Goal: Information Seeking & Learning: Learn about a topic

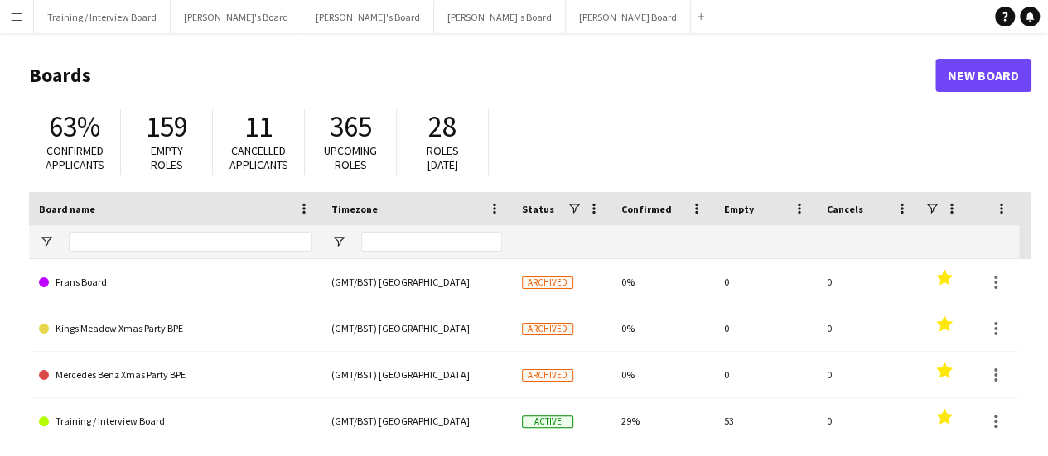
click at [14, 20] on app-icon "Menu" at bounding box center [16, 16] width 13 height 13
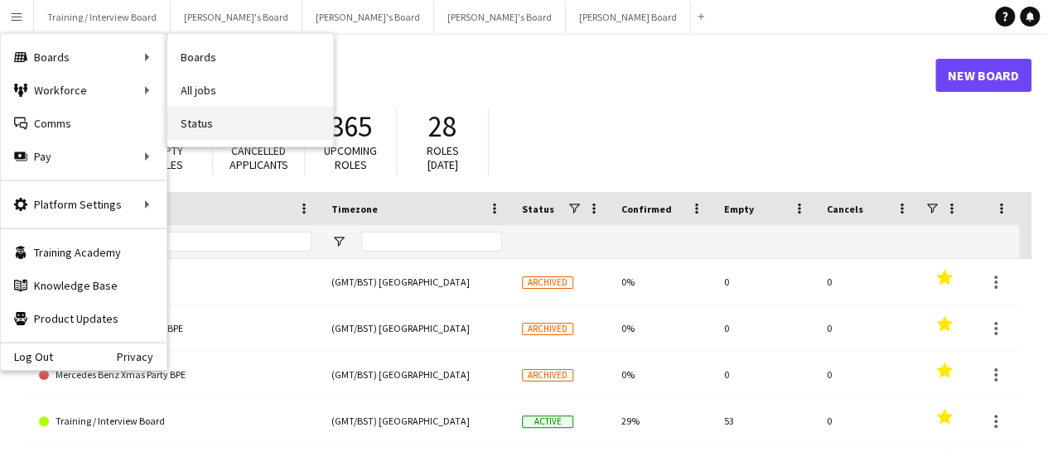
click at [211, 121] on link "Status" at bounding box center [250, 123] width 166 height 33
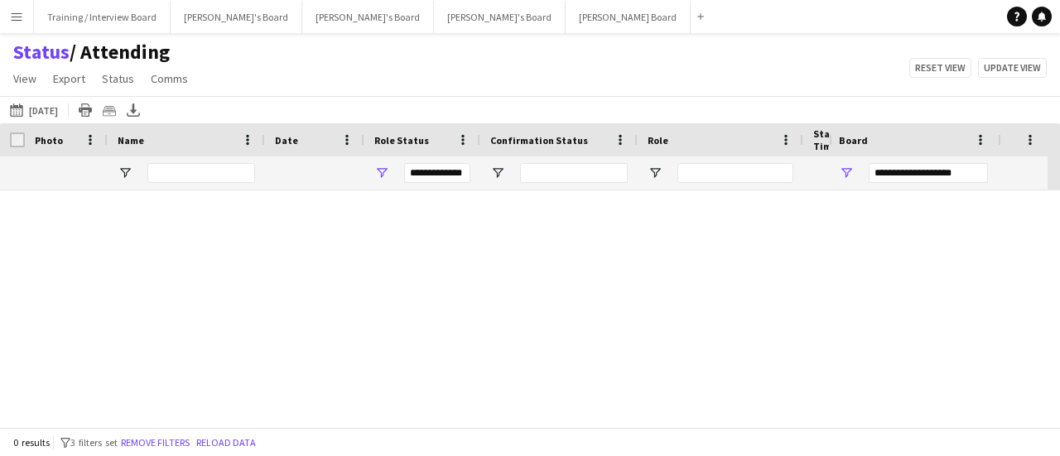
type input "***"
click at [582, 322] on link "Remove filters" at bounding box center [562, 318] width 69 height 12
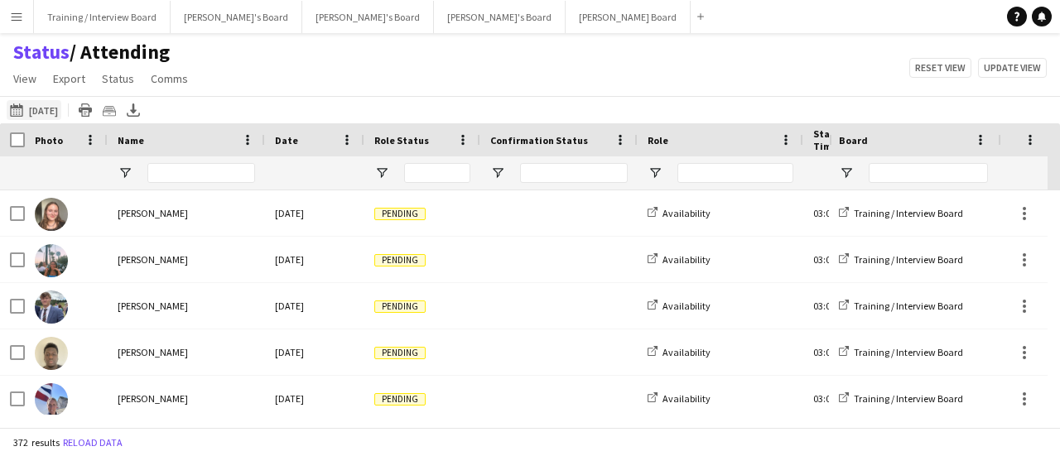
click at [41, 113] on button "[DATE] to [DATE] [DATE]" at bounding box center [34, 110] width 55 height 20
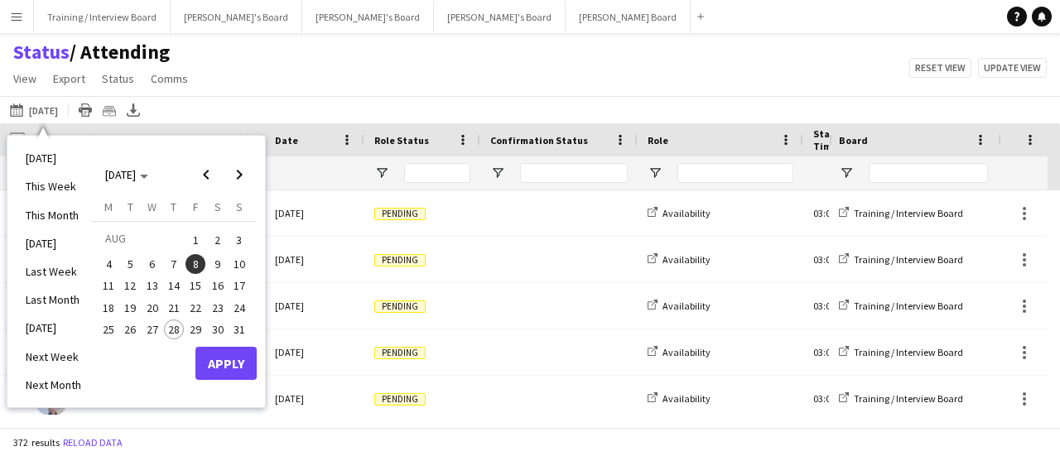
click at [174, 330] on span "28" at bounding box center [174, 330] width 20 height 20
click at [227, 369] on button "Apply" at bounding box center [225, 363] width 61 height 33
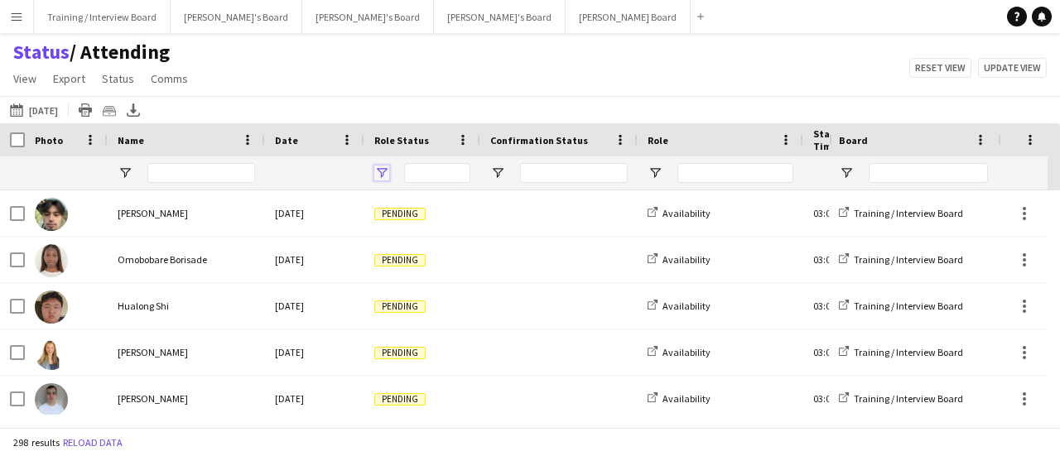
click at [381, 168] on span "Open Filter Menu" at bounding box center [381, 173] width 15 height 15
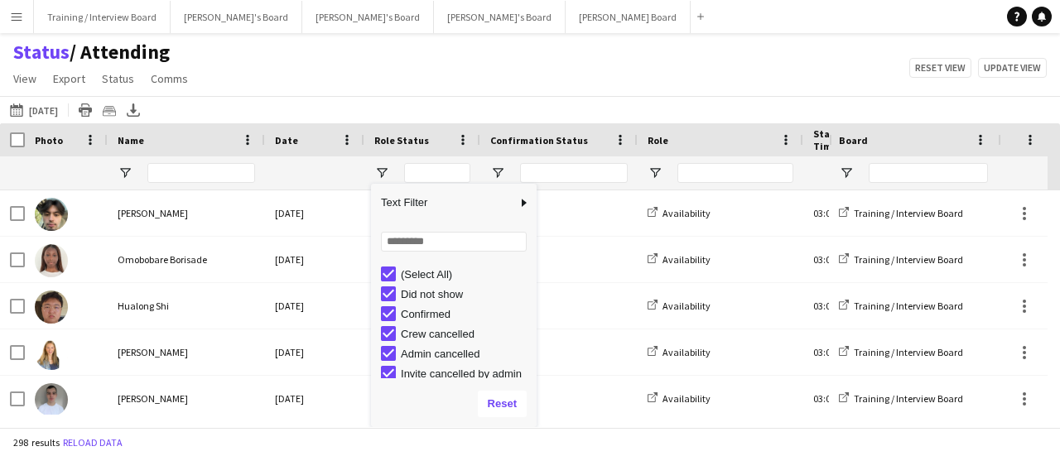
click at [389, 262] on div "(Select All) Did not show Confirmed Crew cancelled Admin cancelled Invite cance…" at bounding box center [454, 321] width 166 height 119
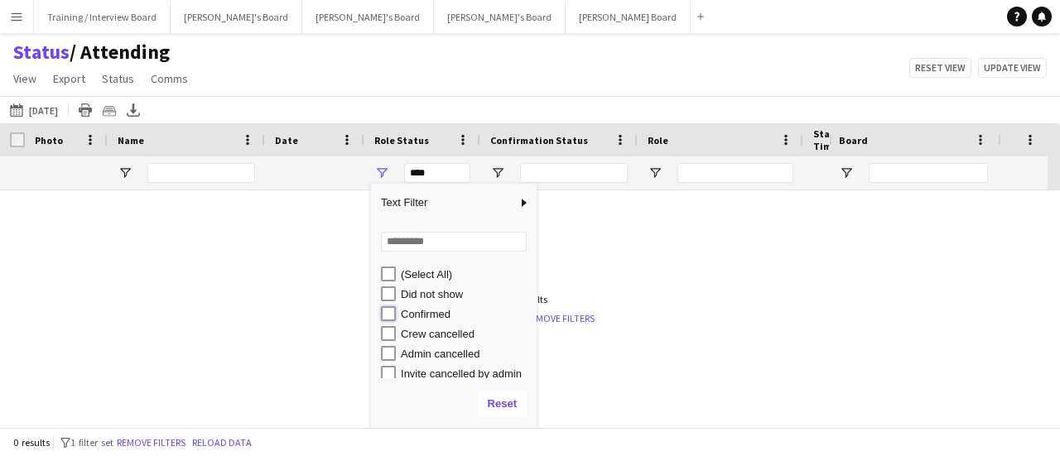
type input "**********"
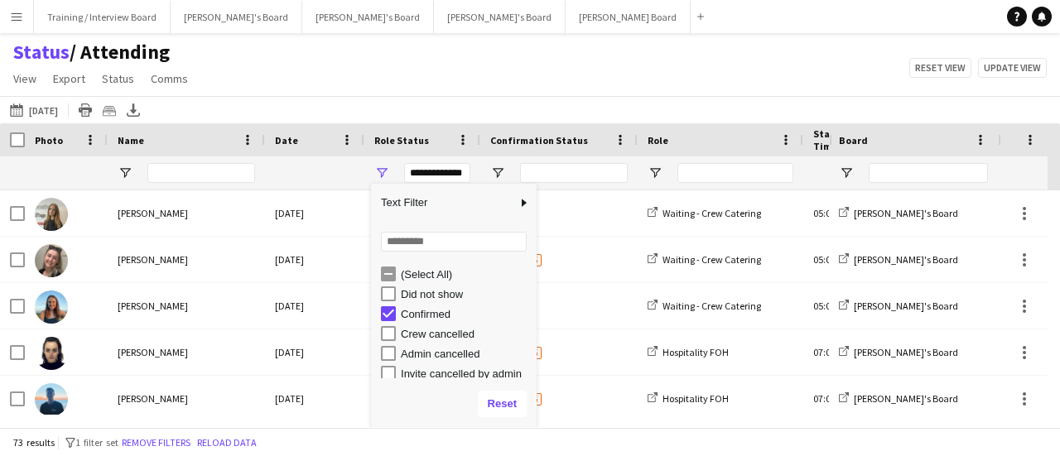
click at [553, 71] on div "Status / Attending View Views Default view Airshow Accreditation Airshow Check …" at bounding box center [530, 68] width 1060 height 56
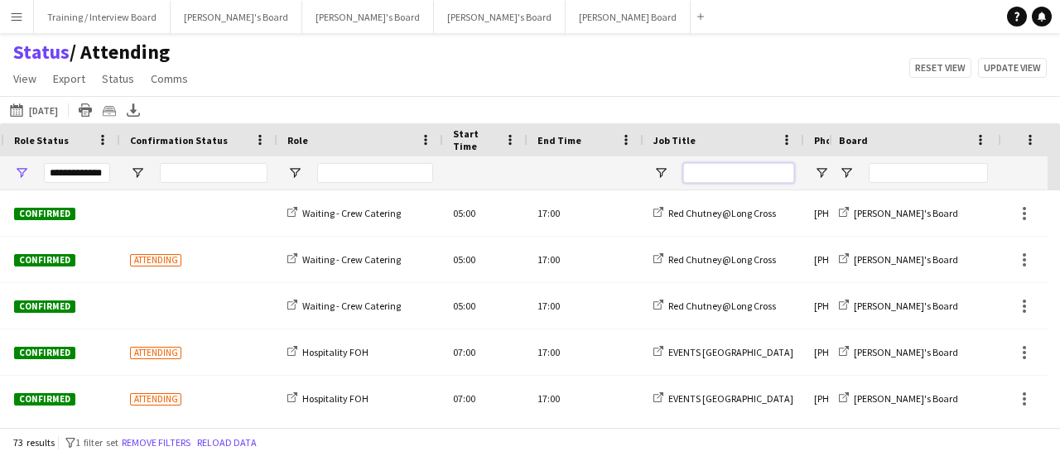
click at [697, 165] on input "Job Title Filter Input" at bounding box center [738, 173] width 111 height 20
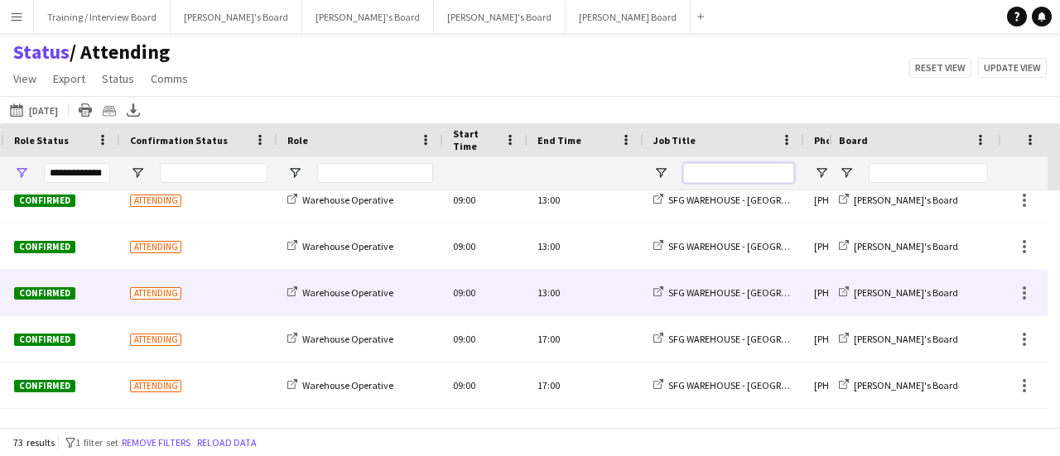
scroll to position [885, 0]
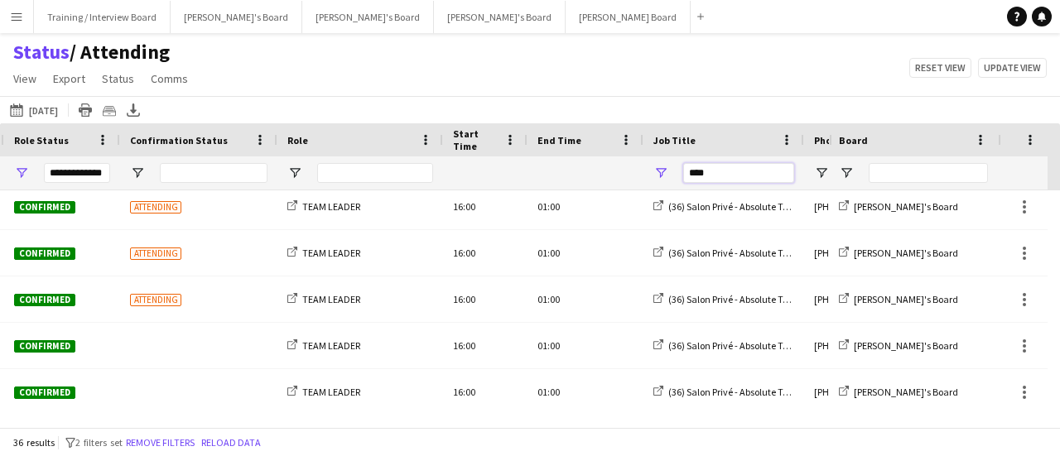
type input "*****"
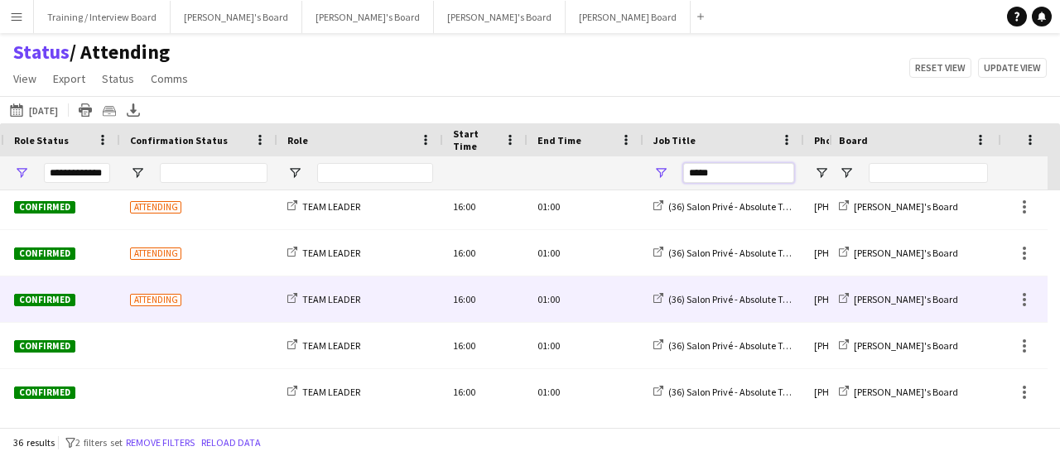
type input "***"
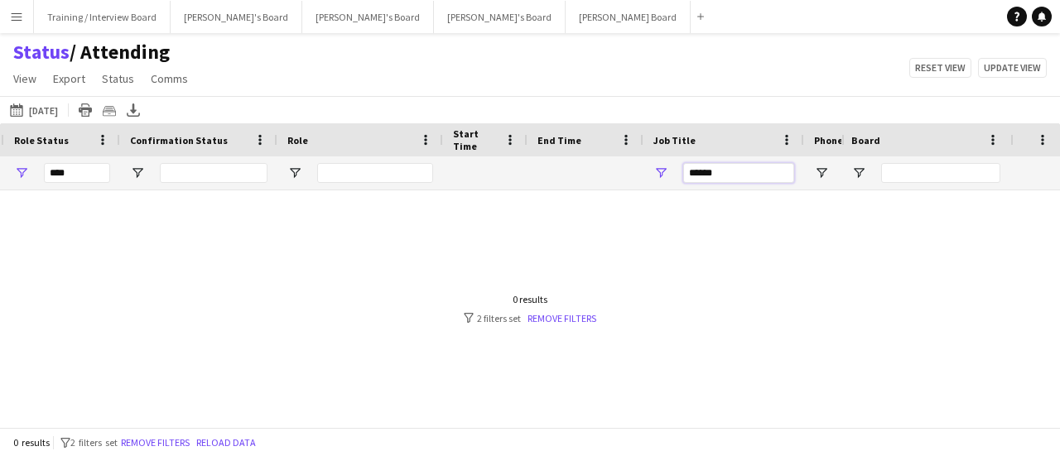
type input "*******"
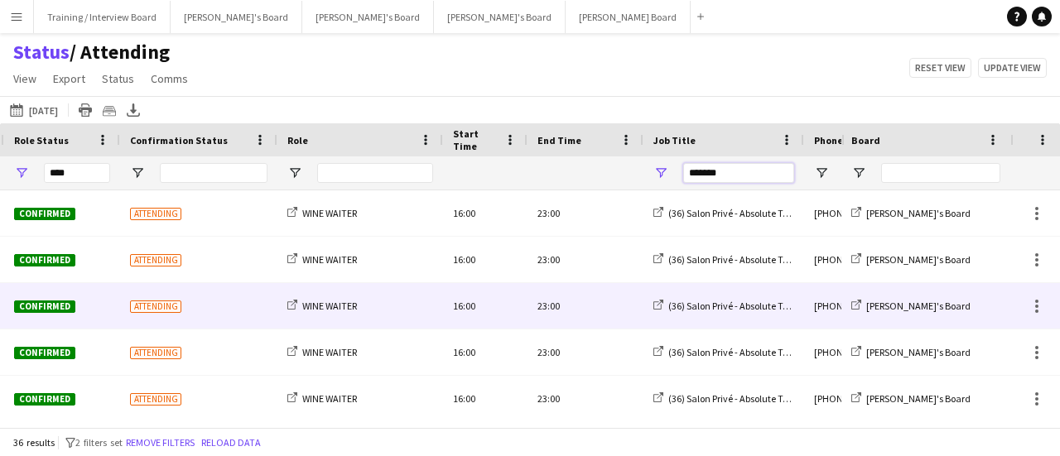
type input "**********"
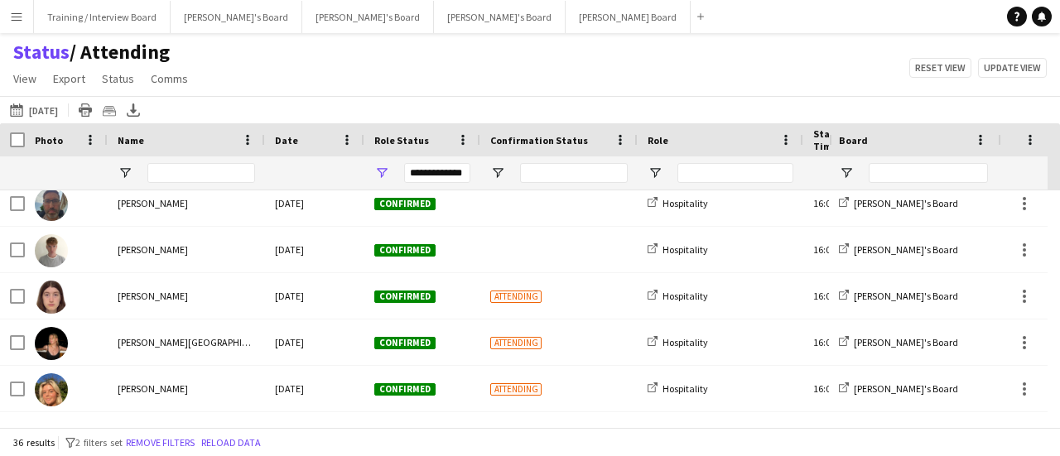
type input "*******"
click at [220, 171] on input "Name Filter Input" at bounding box center [201, 173] width 108 height 20
type input "****"
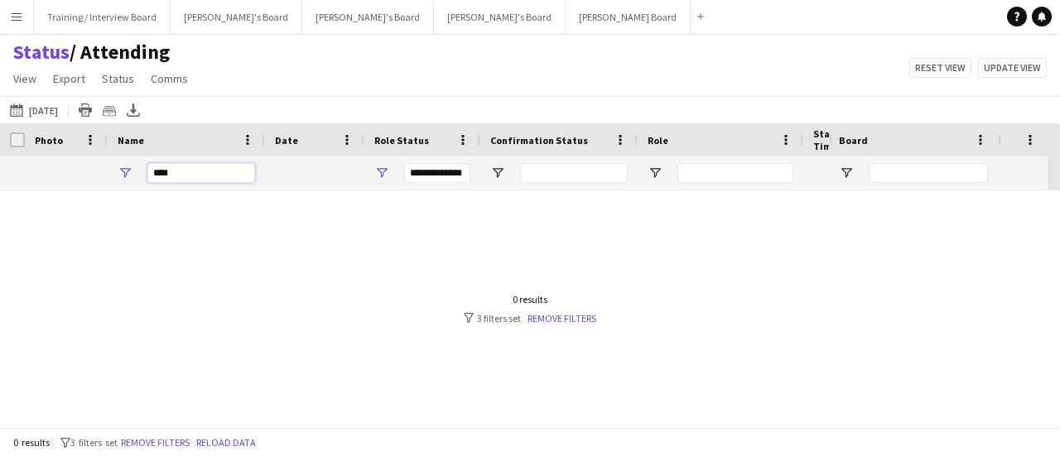
type input "***"
type input "****"
type input "**********"
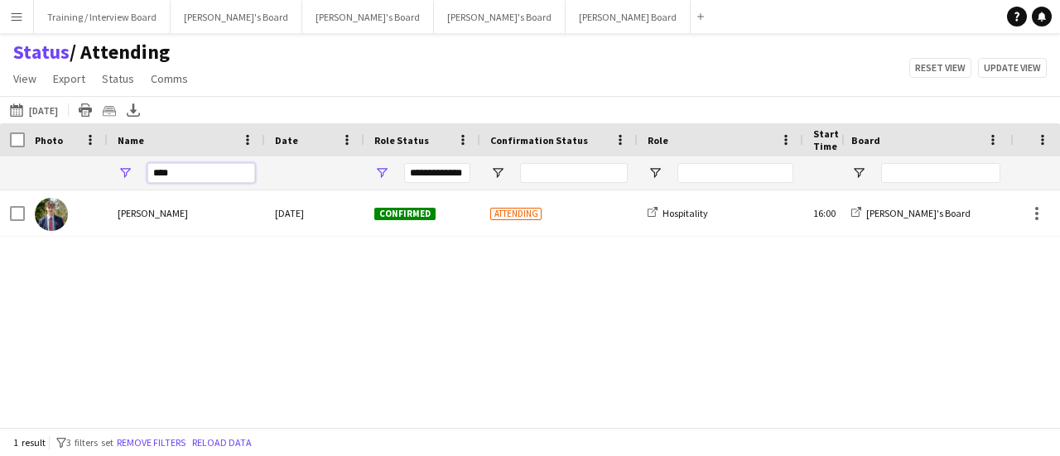
type input "****"
click at [27, 21] on button "Menu" at bounding box center [16, 16] width 33 height 33
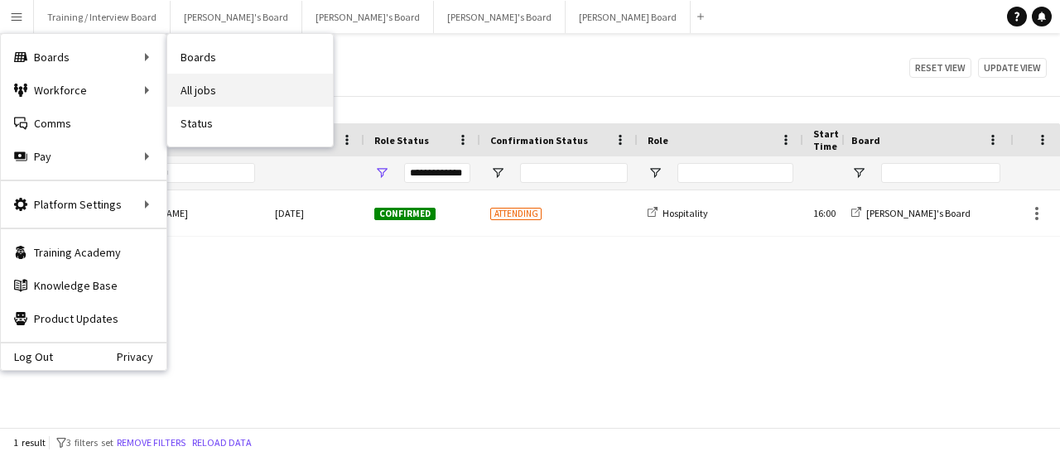
click at [219, 82] on link "All jobs" at bounding box center [250, 90] width 166 height 33
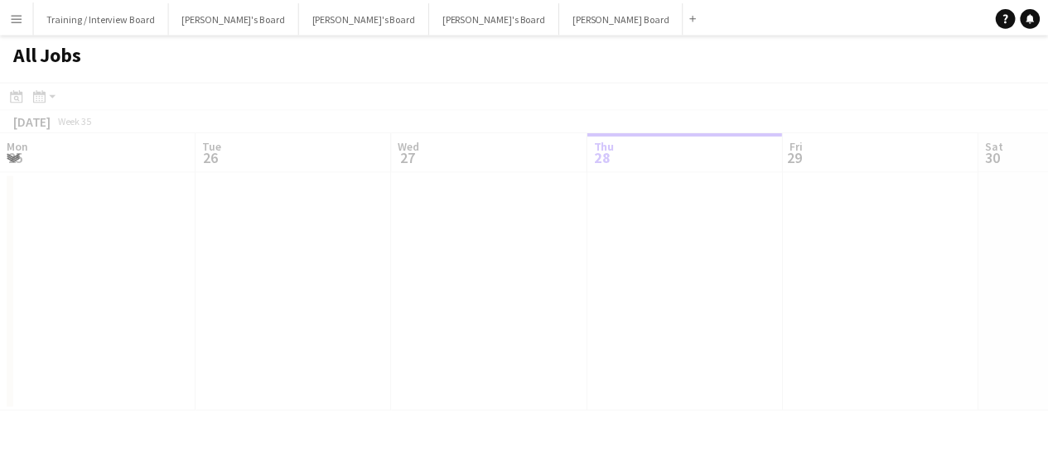
scroll to position [0, 396]
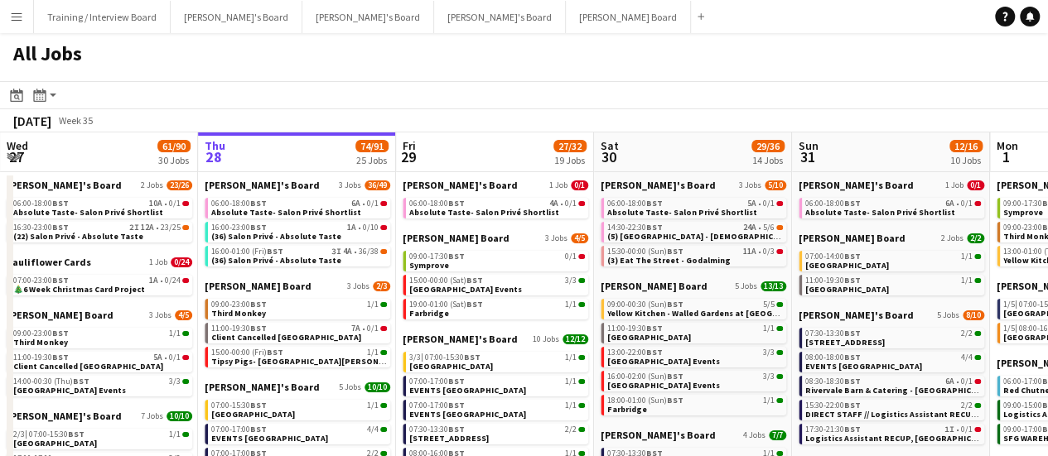
drag, startPoint x: 20, startPoint y: 29, endPoint x: 95, endPoint y: 80, distance: 90.7
click at [22, 29] on button "Menu" at bounding box center [16, 16] width 33 height 33
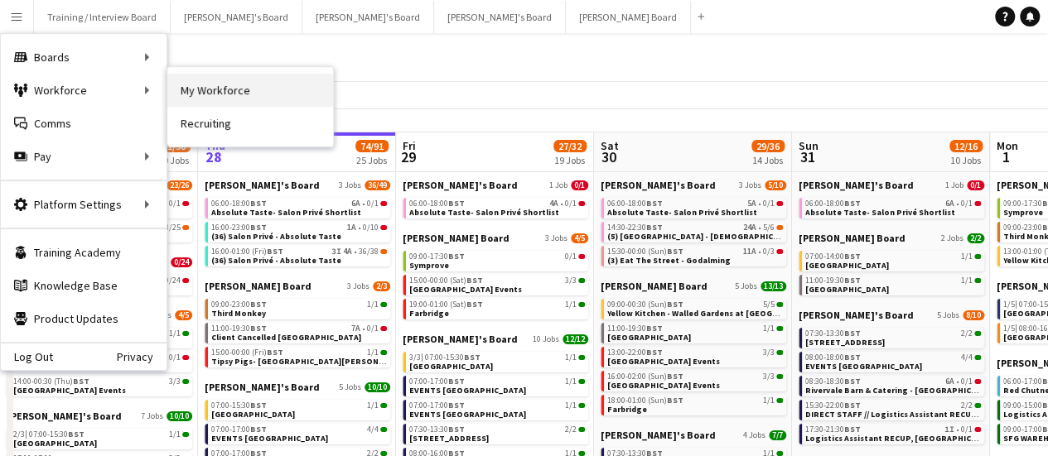
click at [226, 92] on link "My Workforce" at bounding box center [250, 90] width 166 height 33
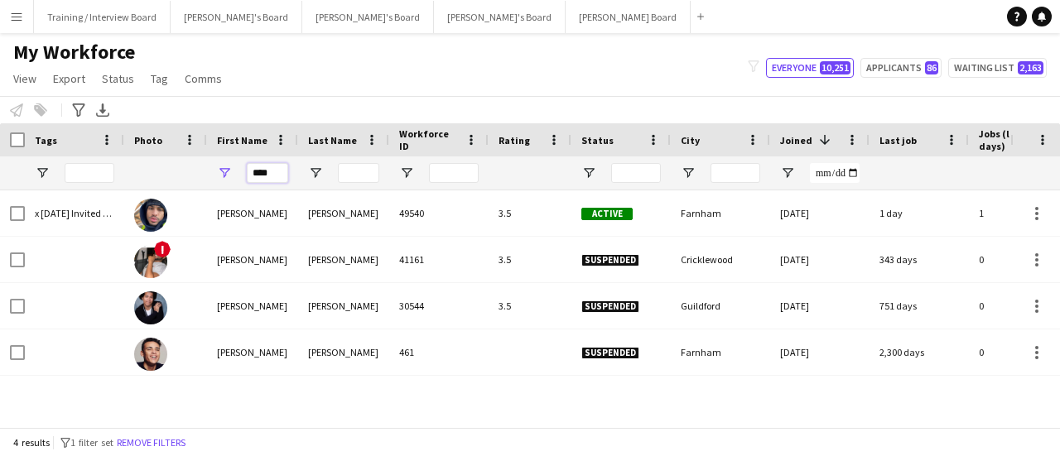
click at [282, 165] on input "****" at bounding box center [267, 173] width 41 height 20
click at [85, 111] on div "Advanced filters" at bounding box center [79, 110] width 20 height 20
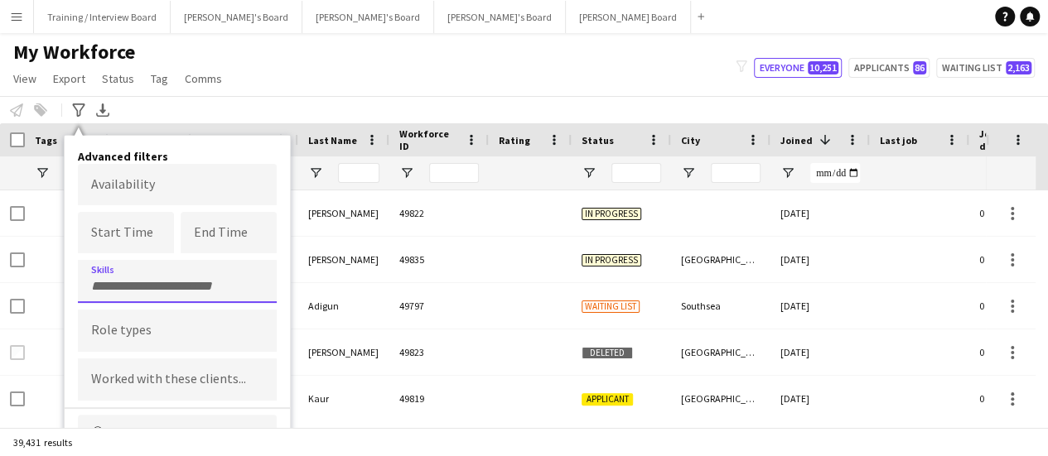
click at [171, 264] on div at bounding box center [177, 281] width 199 height 42
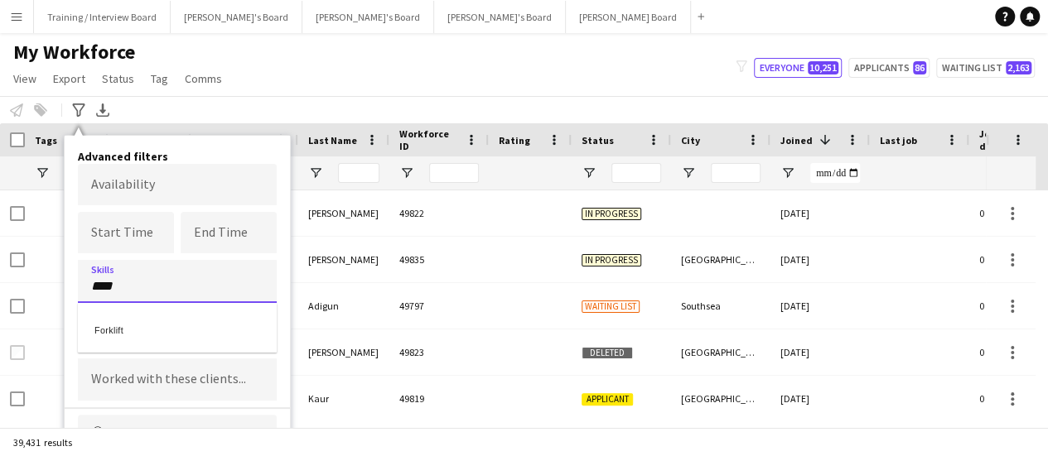
type input "****"
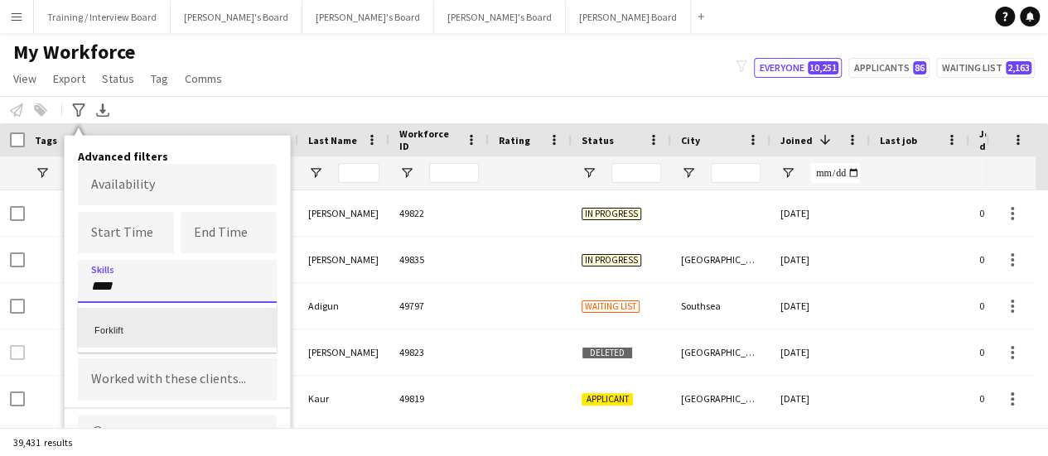
click at [184, 329] on div "Forklift" at bounding box center [177, 328] width 199 height 40
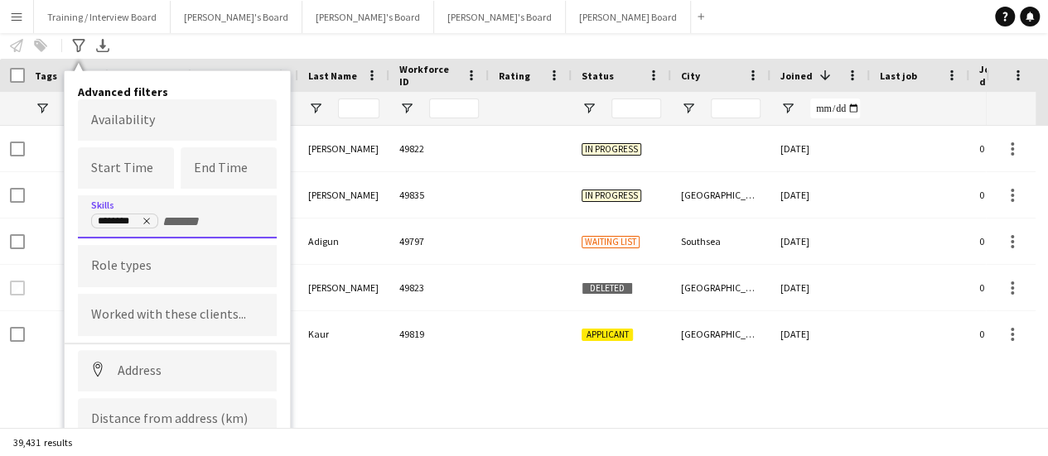
scroll to position [121, 0]
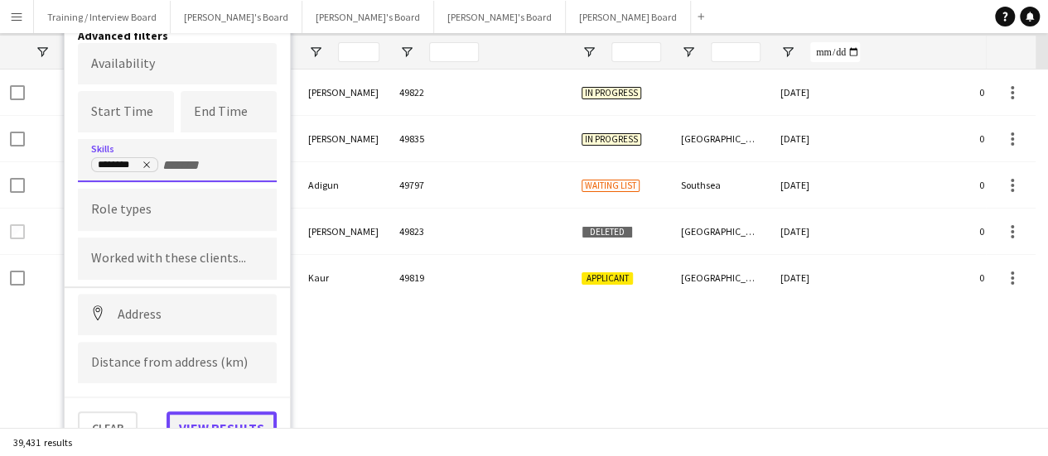
click at [233, 415] on button "View results" at bounding box center [222, 428] width 110 height 33
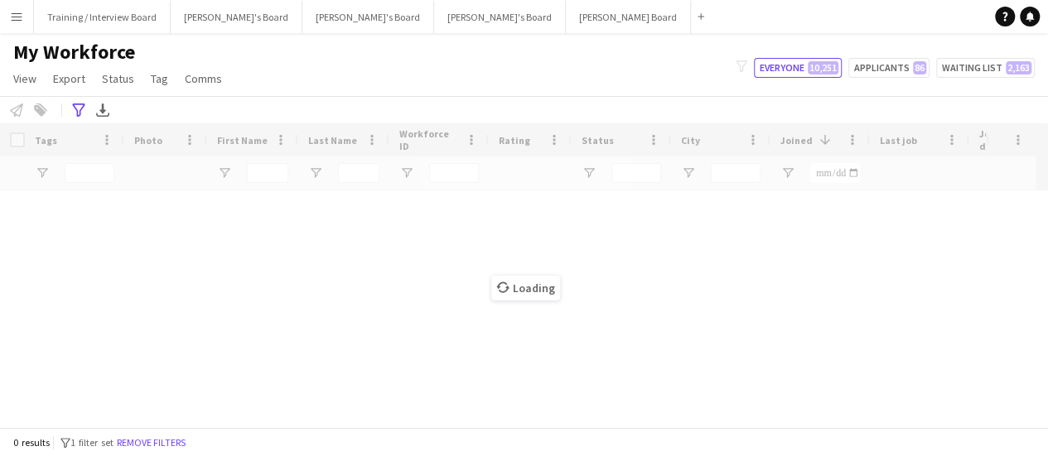
type input "**********"
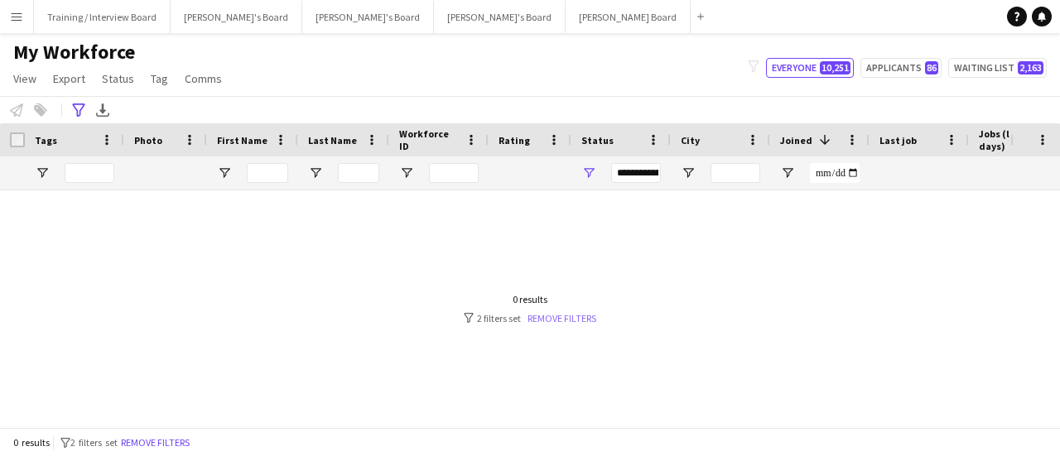
click at [588, 313] on link "Remove filters" at bounding box center [562, 318] width 69 height 12
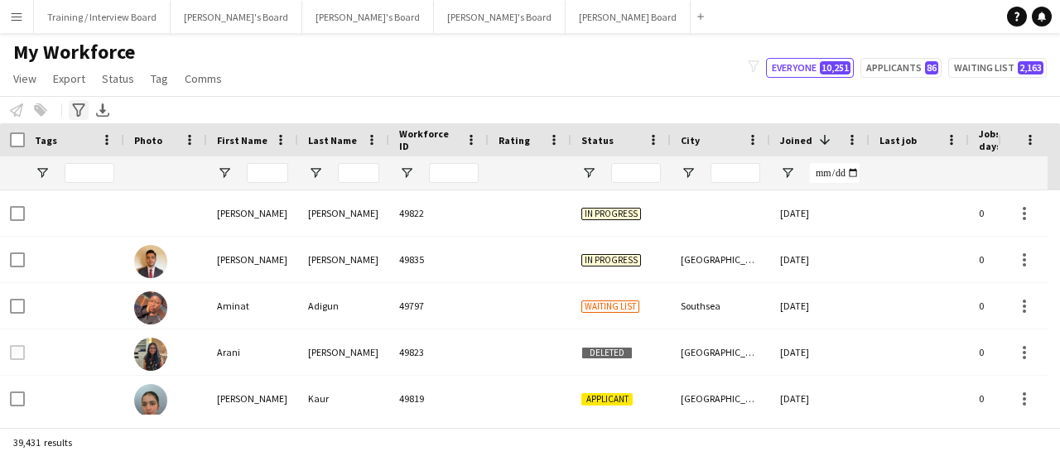
click at [81, 109] on icon at bounding box center [78, 110] width 12 height 13
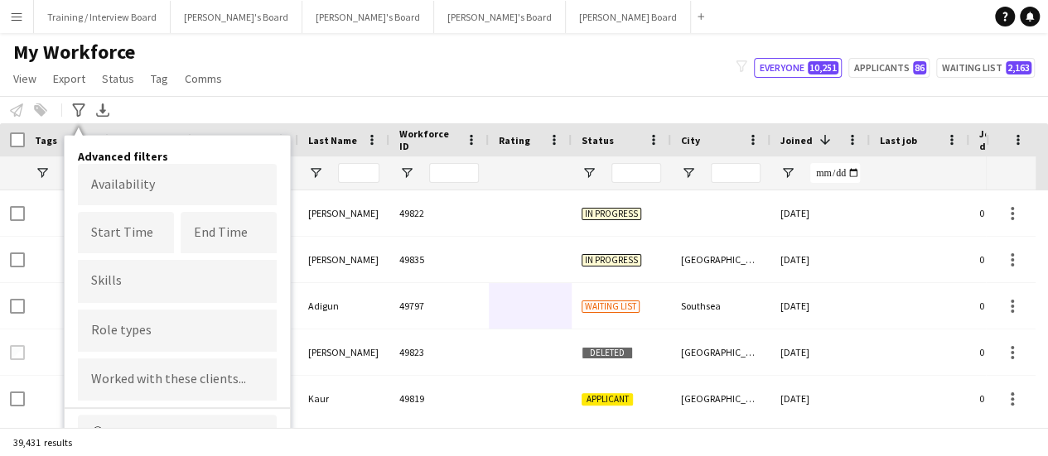
click at [148, 284] on input "Type to search skills..." at bounding box center [177, 281] width 172 height 15
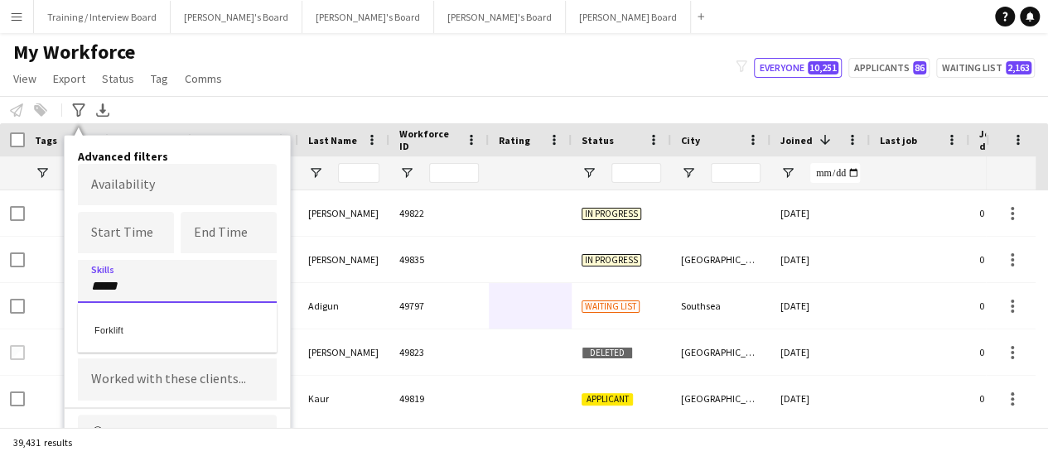
type input "*****"
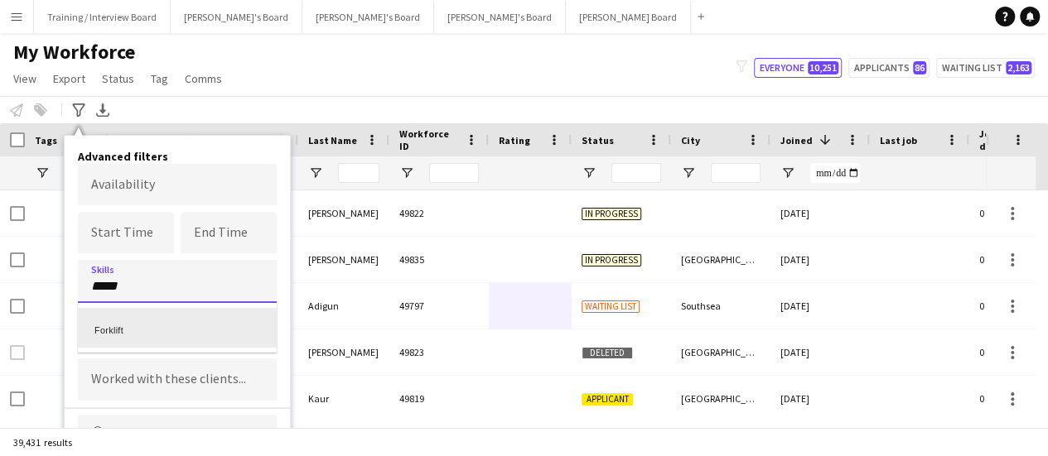
click at [119, 311] on div "Forklift" at bounding box center [177, 328] width 199 height 40
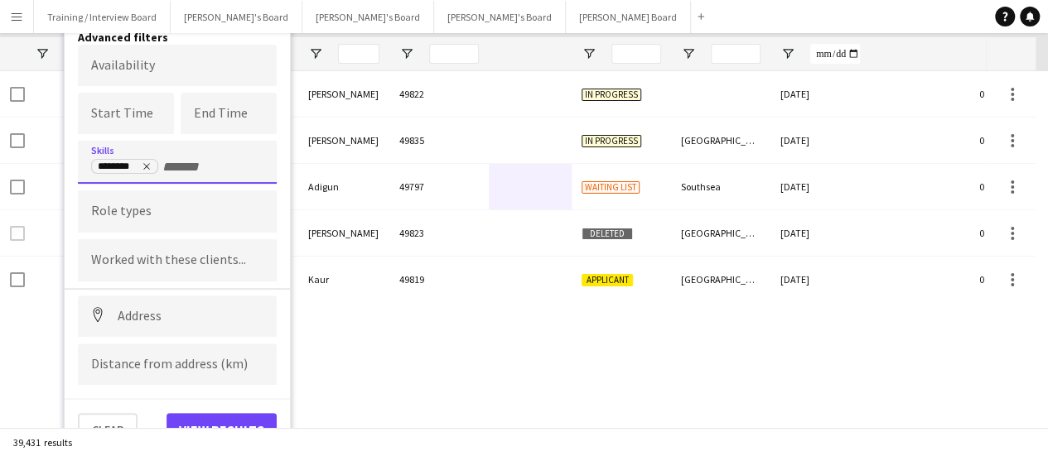
scroll to position [121, 0]
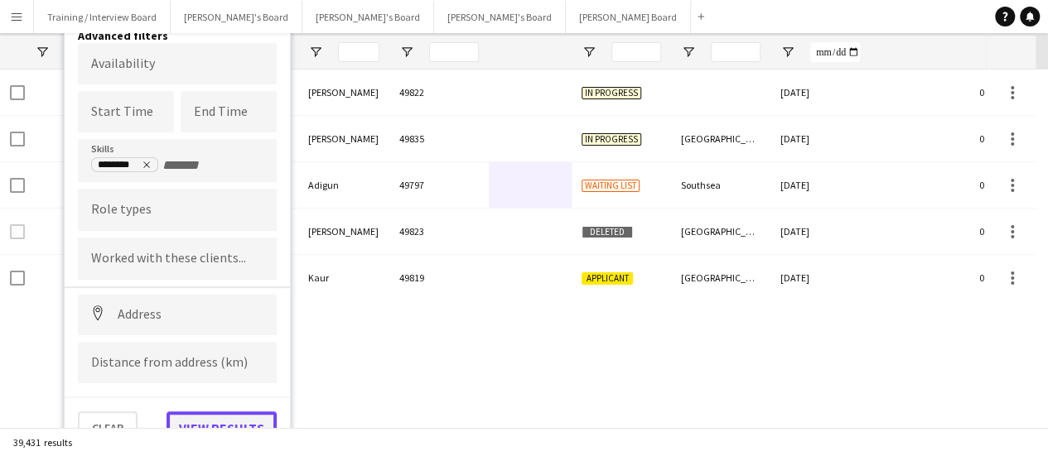
click at [215, 422] on button "View results" at bounding box center [222, 428] width 110 height 33
type input "**********"
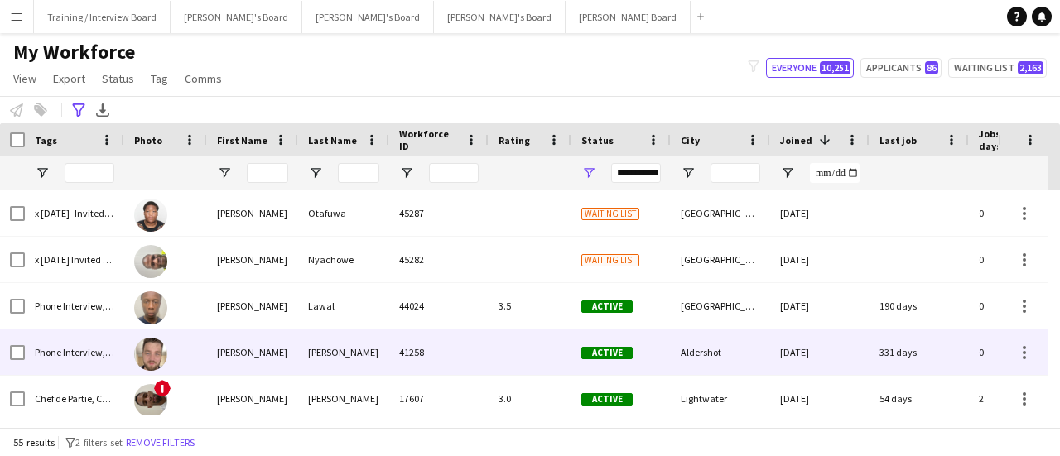
scroll to position [2326, 0]
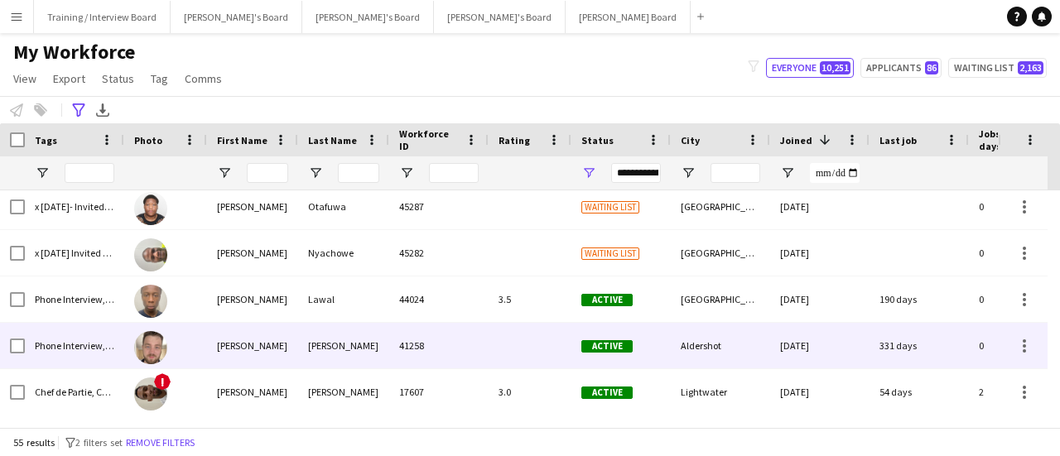
click at [477, 357] on div "41258" at bounding box center [438, 346] width 99 height 46
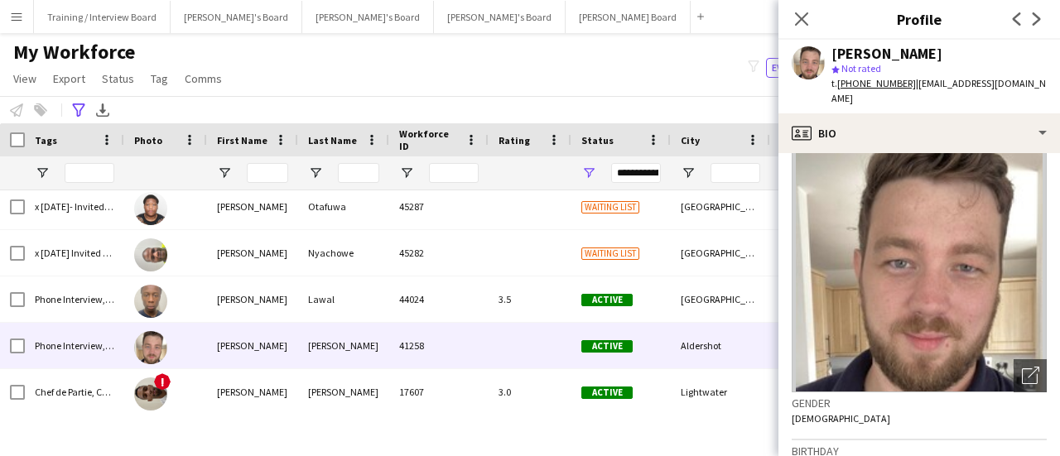
scroll to position [0, 0]
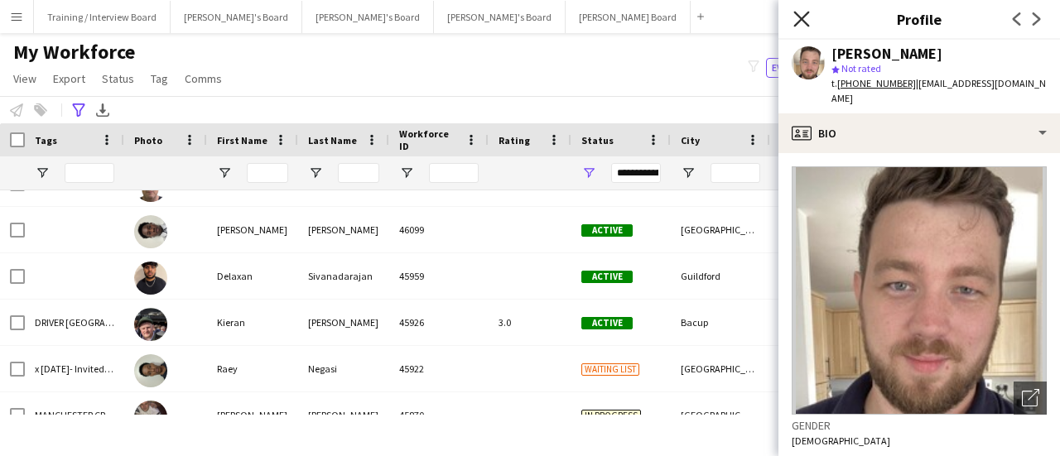
click at [807, 26] on icon at bounding box center [802, 19] width 16 height 16
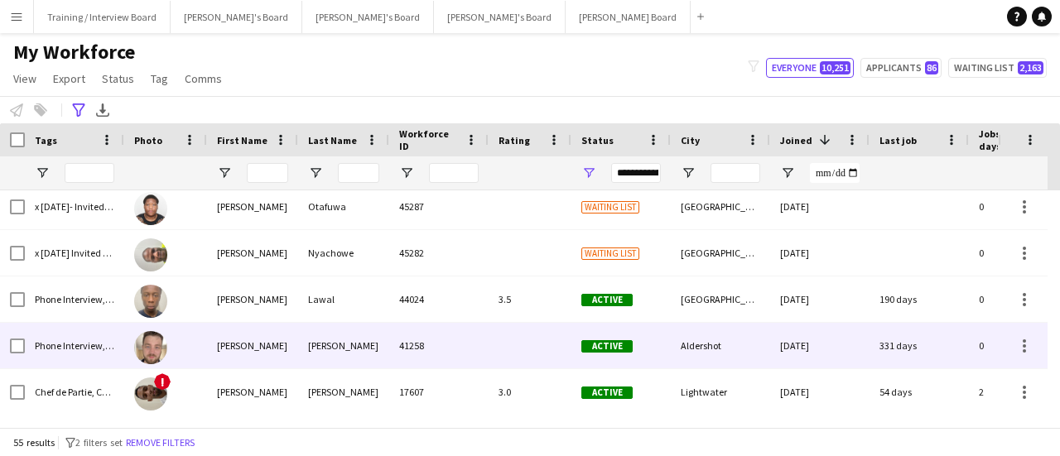
click at [331, 353] on div "[PERSON_NAME]" at bounding box center [343, 346] width 91 height 46
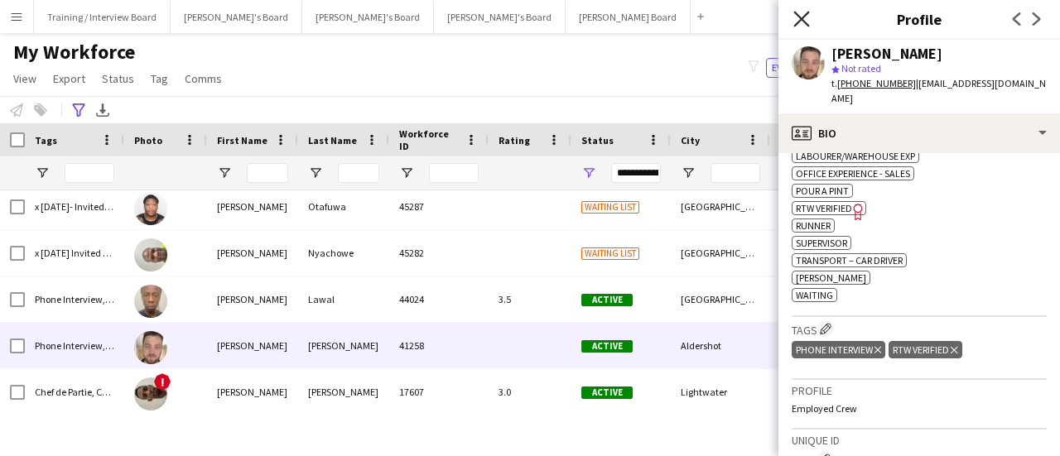
click at [804, 25] on icon "Close pop-in" at bounding box center [802, 19] width 16 height 16
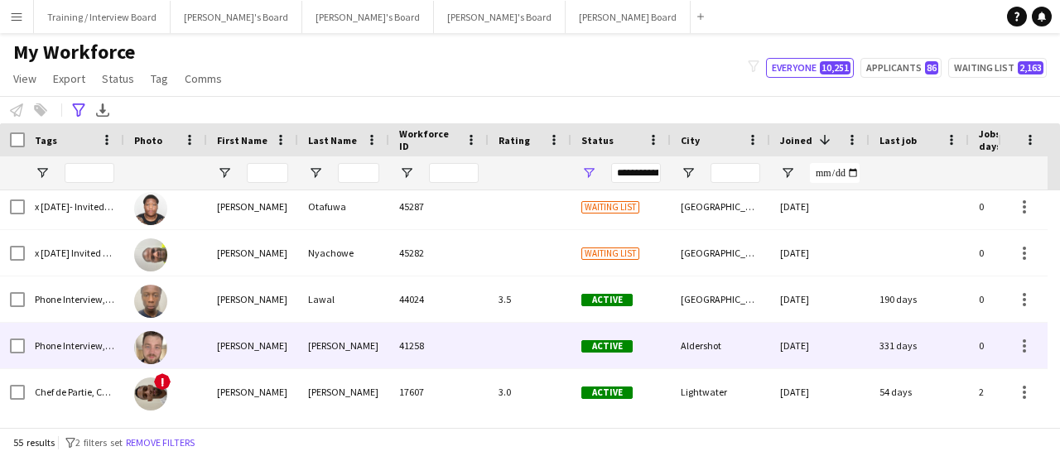
click at [206, 346] on div at bounding box center [165, 346] width 83 height 46
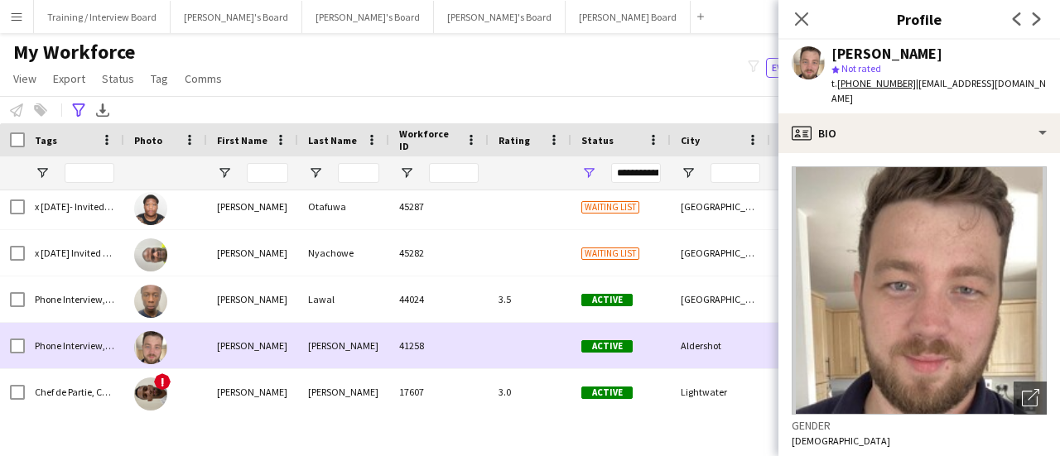
click at [207, 346] on div "[PERSON_NAME]" at bounding box center [252, 346] width 91 height 46
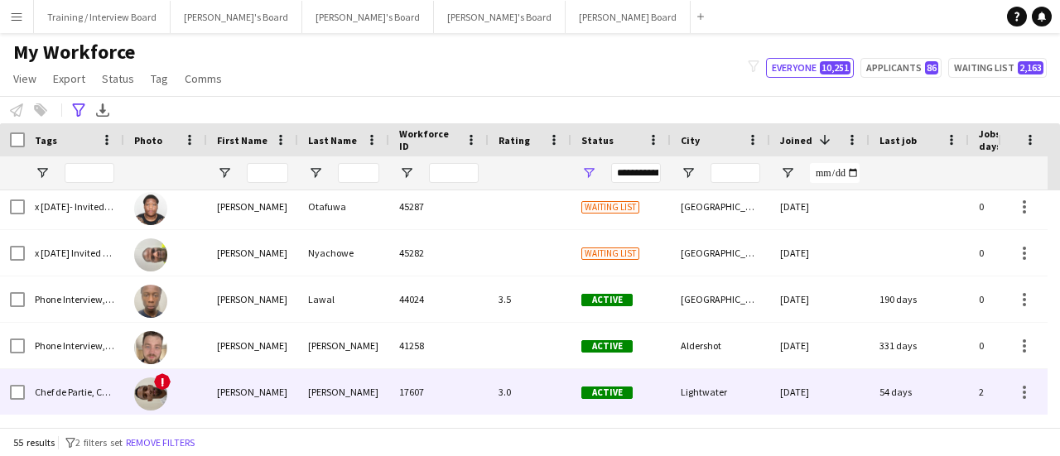
click at [292, 377] on div "[PERSON_NAME]" at bounding box center [252, 392] width 91 height 46
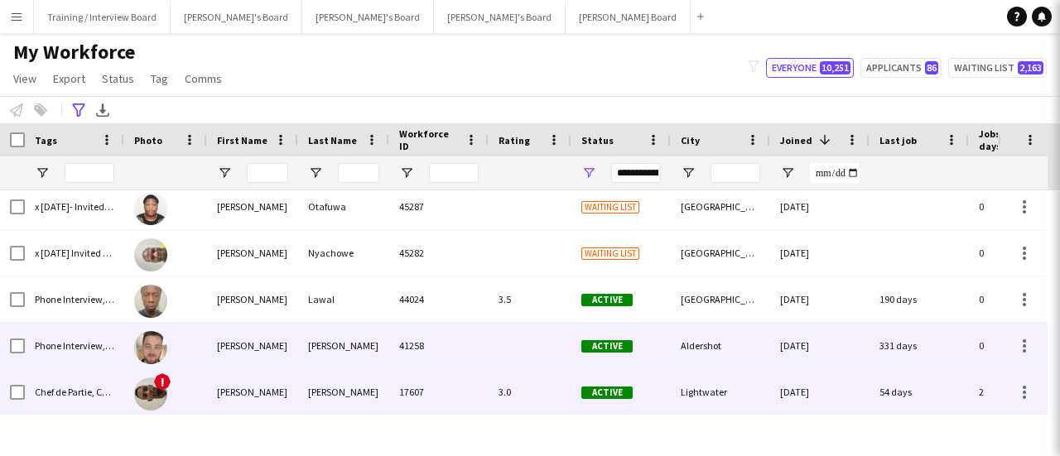
click at [320, 353] on div "[PERSON_NAME]" at bounding box center [343, 346] width 91 height 46
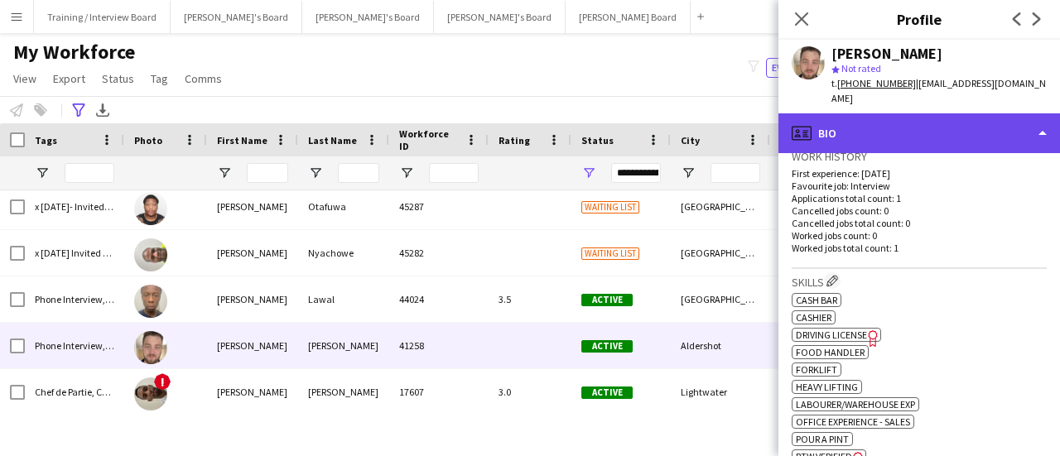
click at [970, 115] on div "profile Bio" at bounding box center [920, 133] width 282 height 40
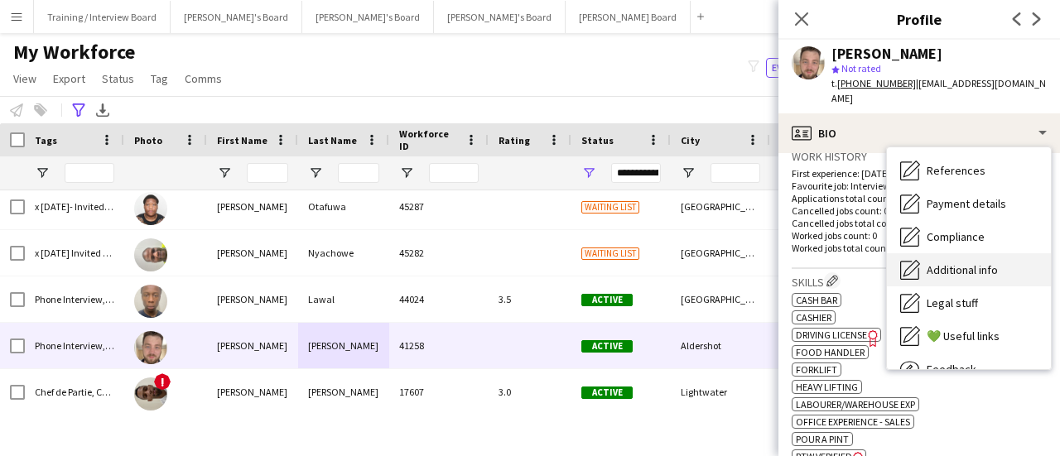
click at [977, 263] on span "Additional info" at bounding box center [962, 270] width 71 height 15
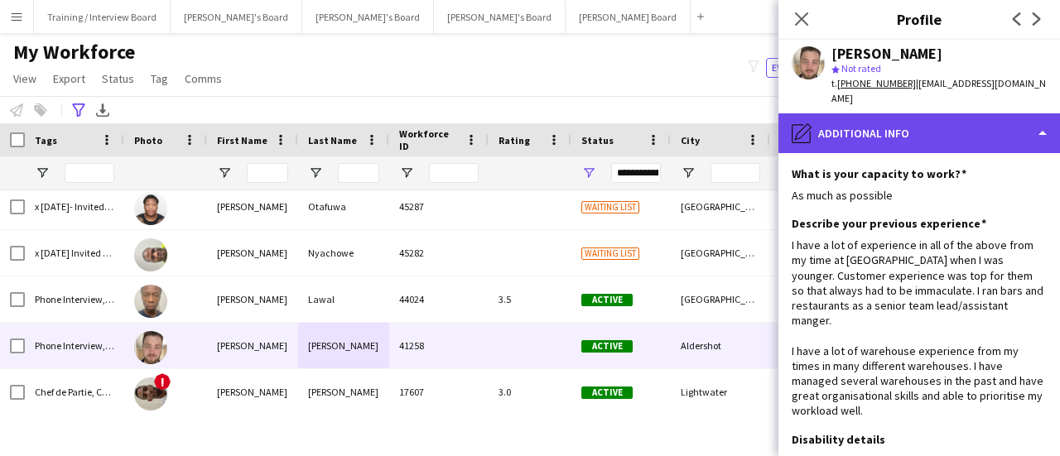
click at [966, 120] on div "pencil4 Additional info" at bounding box center [920, 133] width 282 height 40
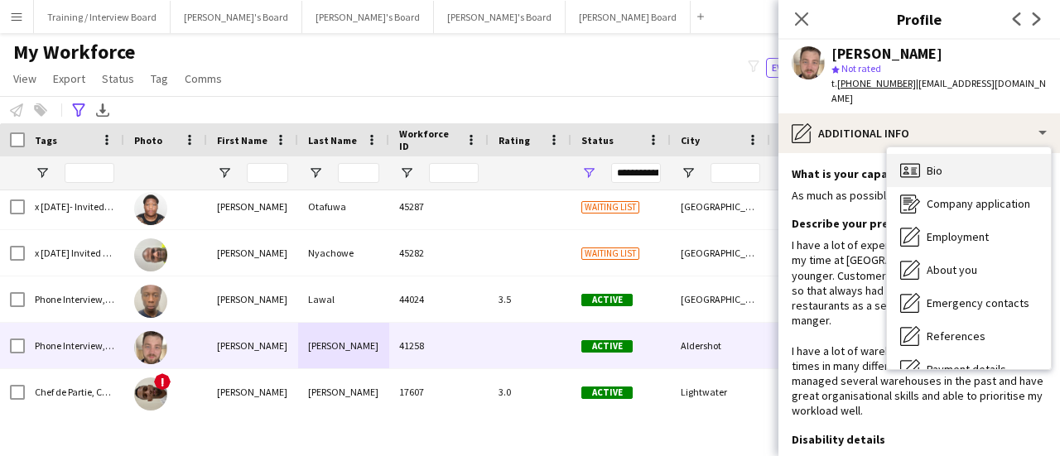
click at [963, 158] on div "Bio Bio" at bounding box center [969, 170] width 164 height 33
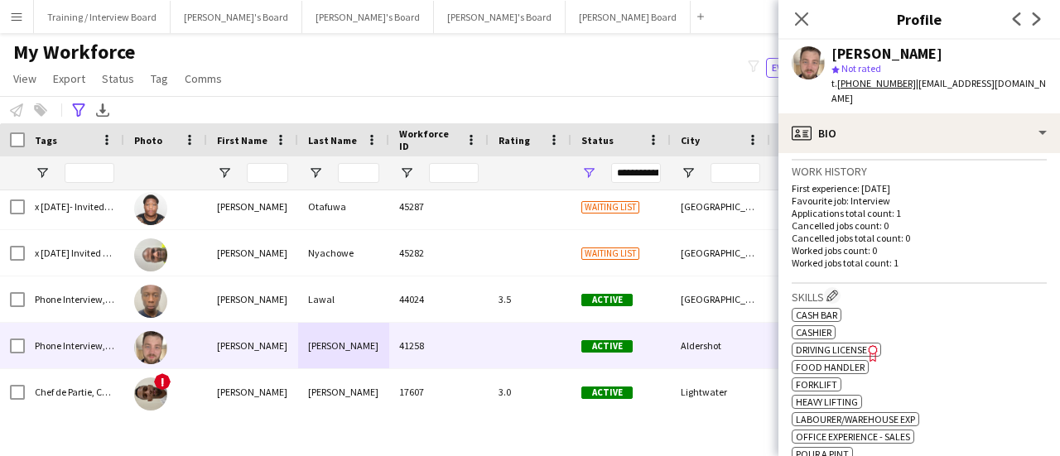
scroll to position [497, 0]
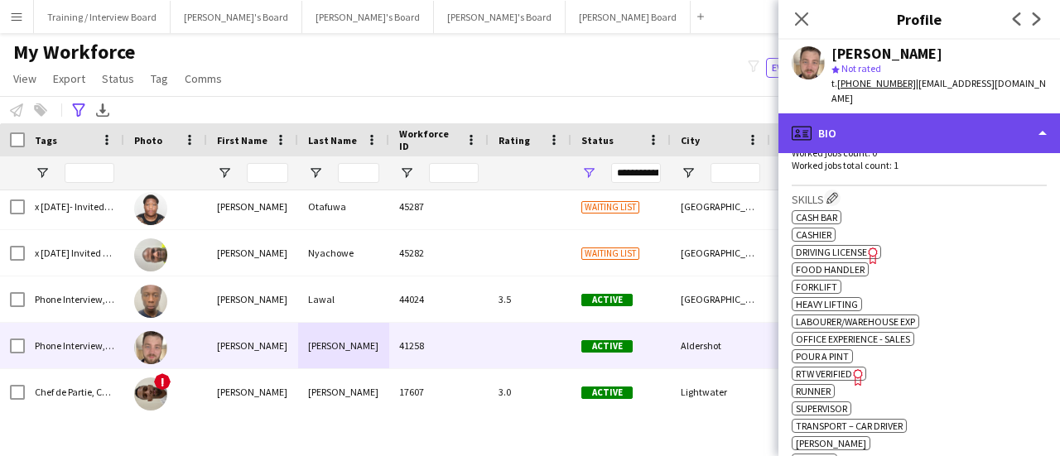
click at [980, 137] on div "profile Bio" at bounding box center [920, 133] width 282 height 40
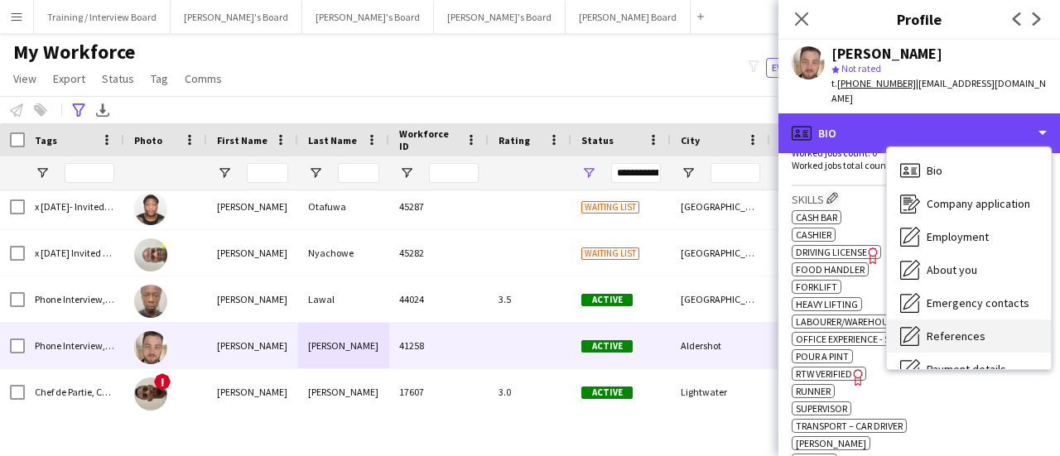
scroll to position [222, 0]
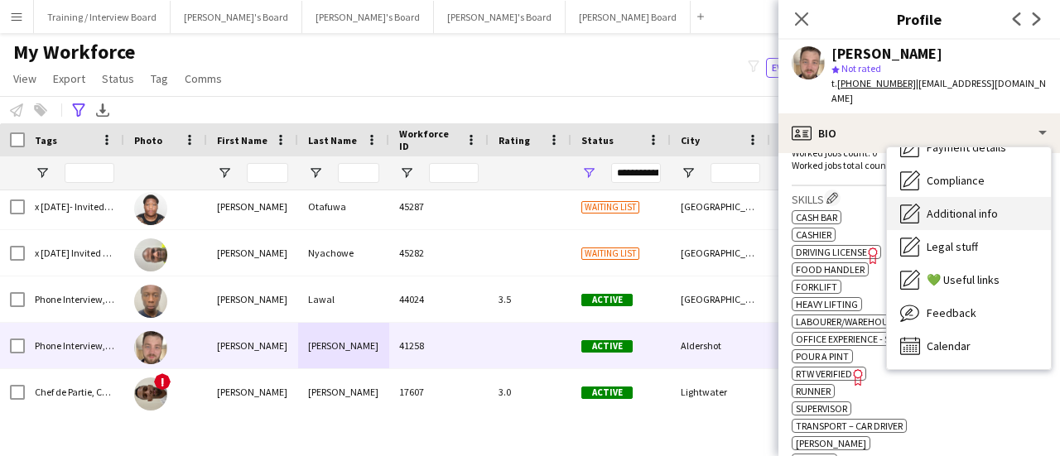
click at [996, 206] on span "Additional info" at bounding box center [962, 213] width 71 height 15
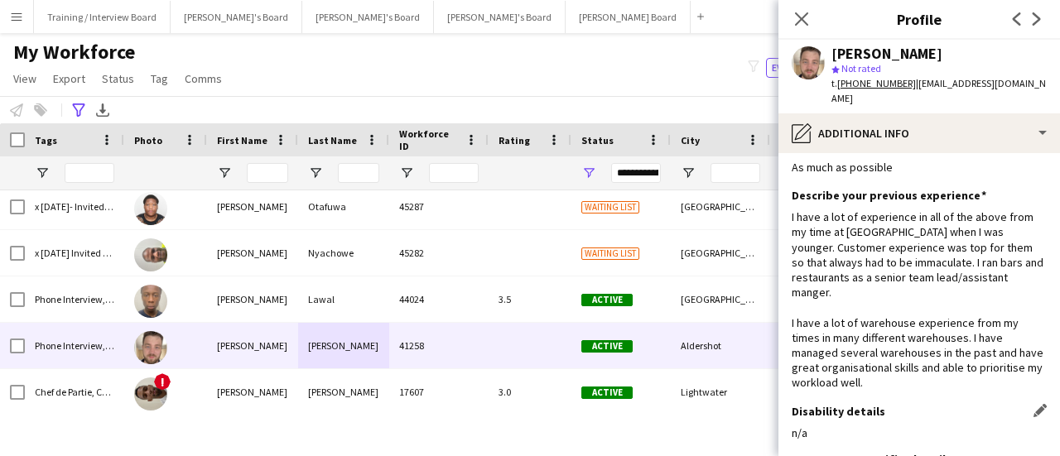
scroll to position [0, 0]
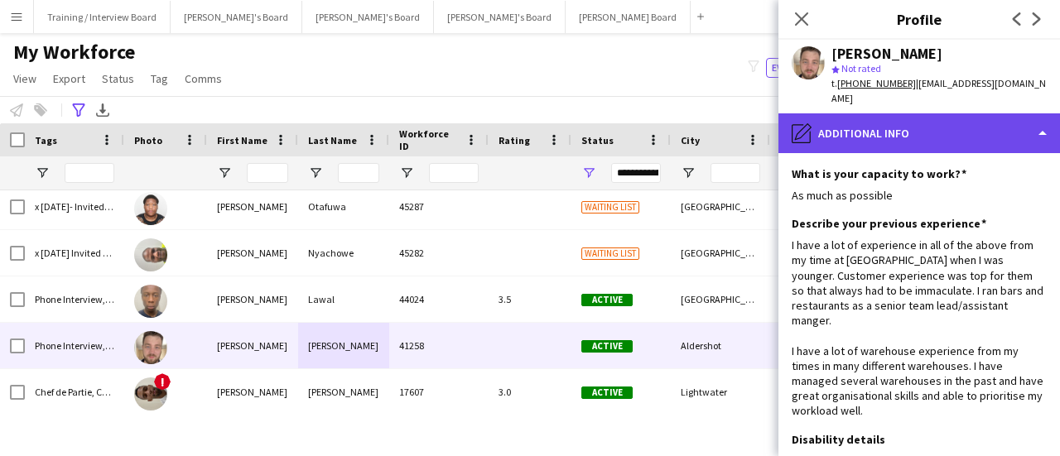
click at [972, 115] on div "pencil4 Additional info" at bounding box center [920, 133] width 282 height 40
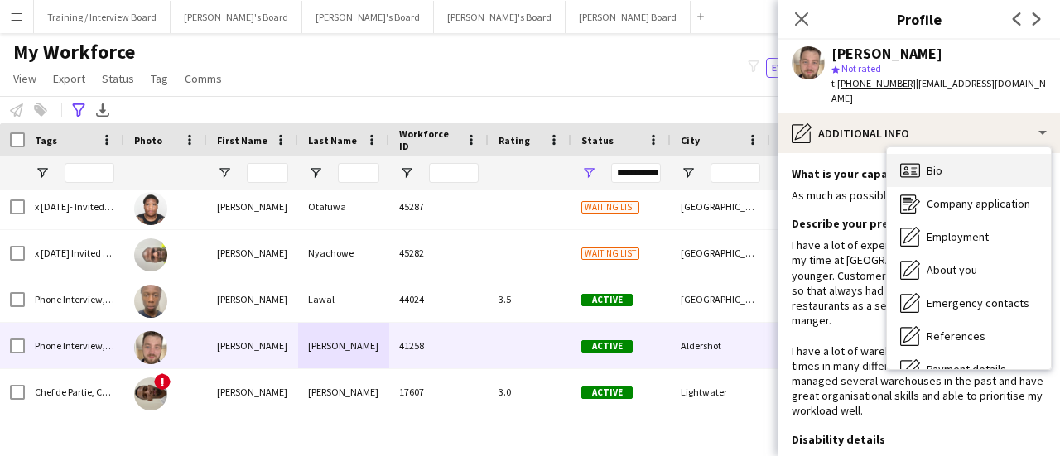
click at [976, 154] on div "Bio Bio" at bounding box center [969, 170] width 164 height 33
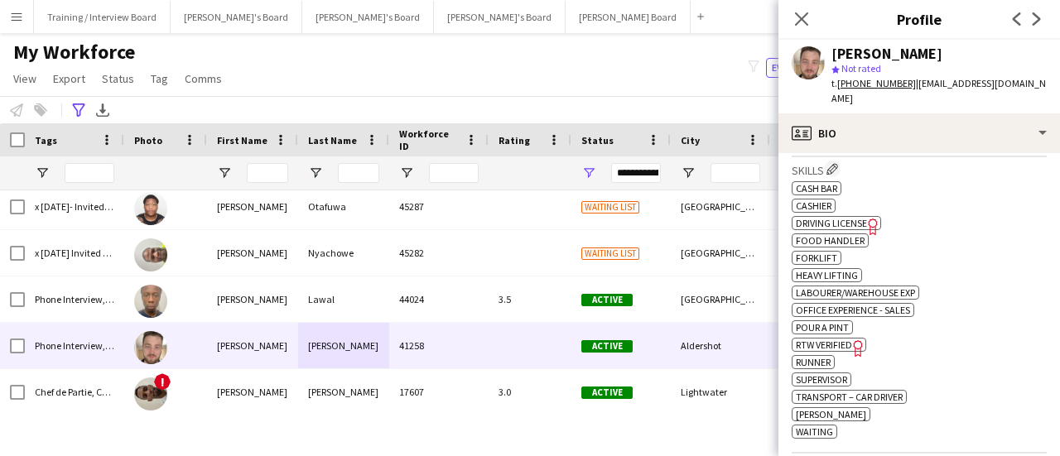
scroll to position [580, 0]
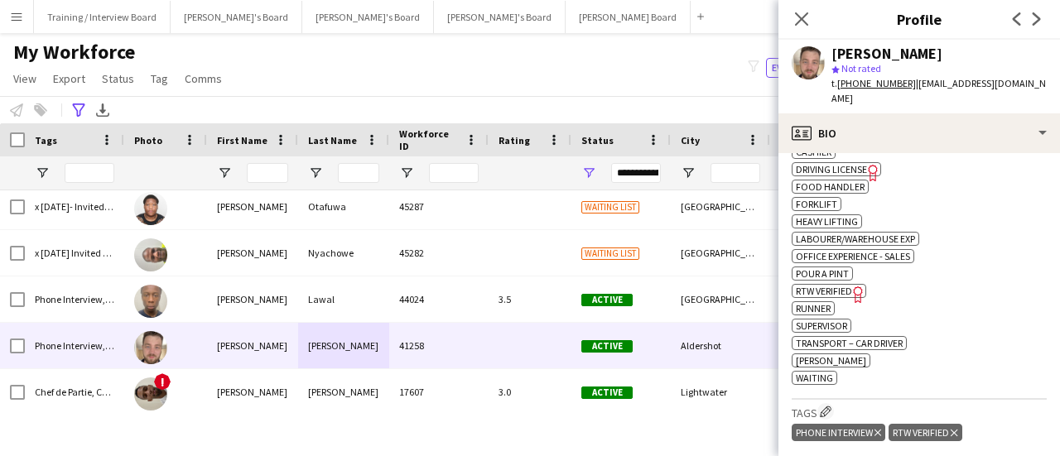
drag, startPoint x: 835, startPoint y: 191, endPoint x: 784, endPoint y: 196, distance: 50.8
click at [784, 196] on app-crew-profile-bio "Open photos pop-in Gender [DEMOGRAPHIC_DATA] Birthday [DEMOGRAPHIC_DATA] (33 ye…" at bounding box center [920, 304] width 282 height 303
click at [886, 231] on div "ok-circled2 background Layer 1 cross-circle-red background Layer 1 Cash Bar Fre…" at bounding box center [919, 254] width 255 height 261
drag, startPoint x: 840, startPoint y: 191, endPoint x: 792, endPoint y: 189, distance: 48.1
click at [792, 197] on app-spec-pill "ok-circled2 background Layer 1 cross-circle-red background Layer 1 Forklift Fre…" at bounding box center [817, 204] width 50 height 14
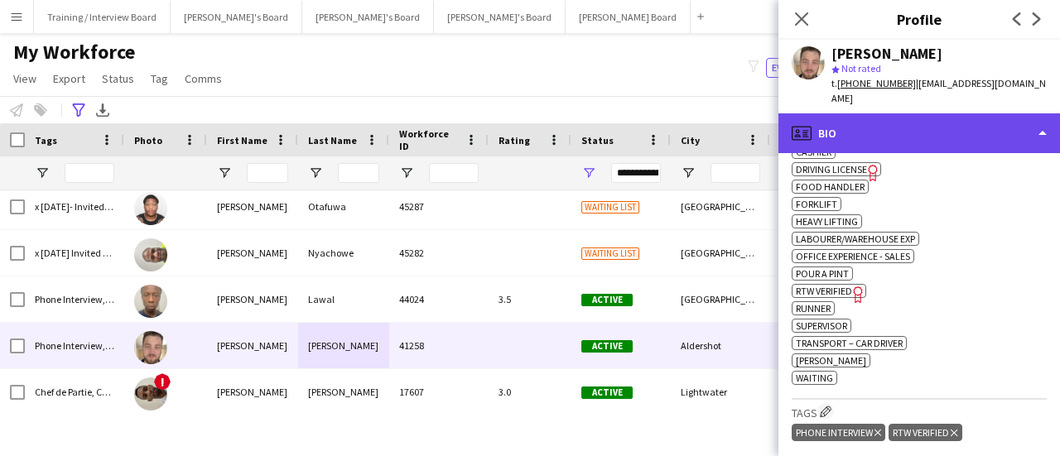
click at [883, 127] on div "profile Bio" at bounding box center [920, 133] width 282 height 40
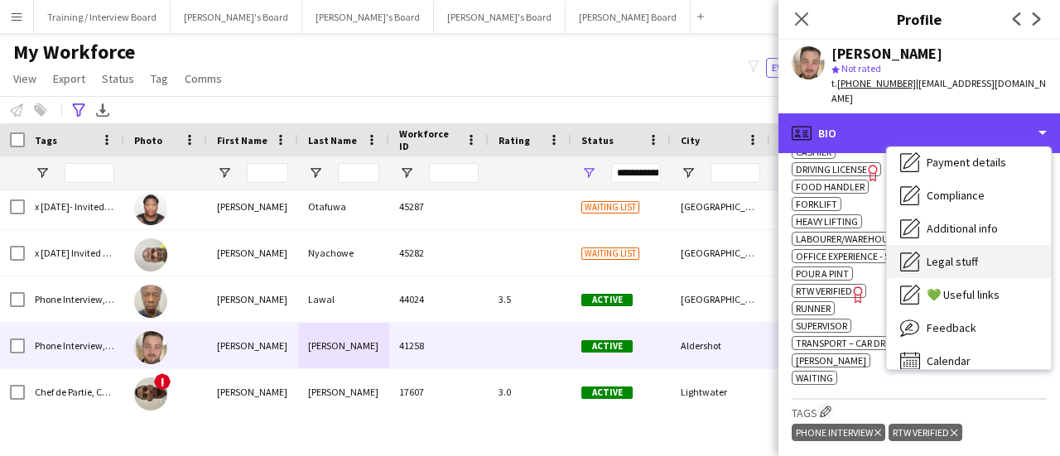
scroll to position [222, 0]
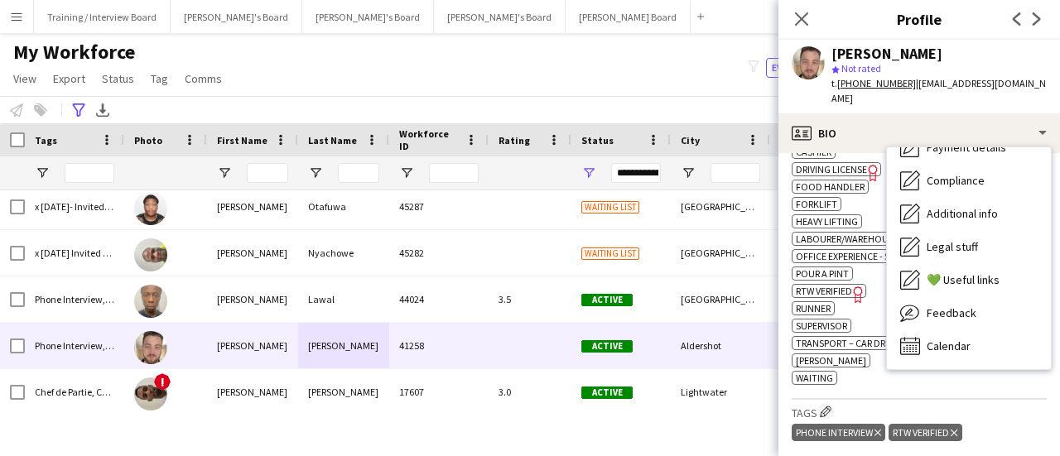
click at [879, 164] on icon "Freelancer has uploaded a photo validation of skill. Click to see" at bounding box center [873, 172] width 17 height 17
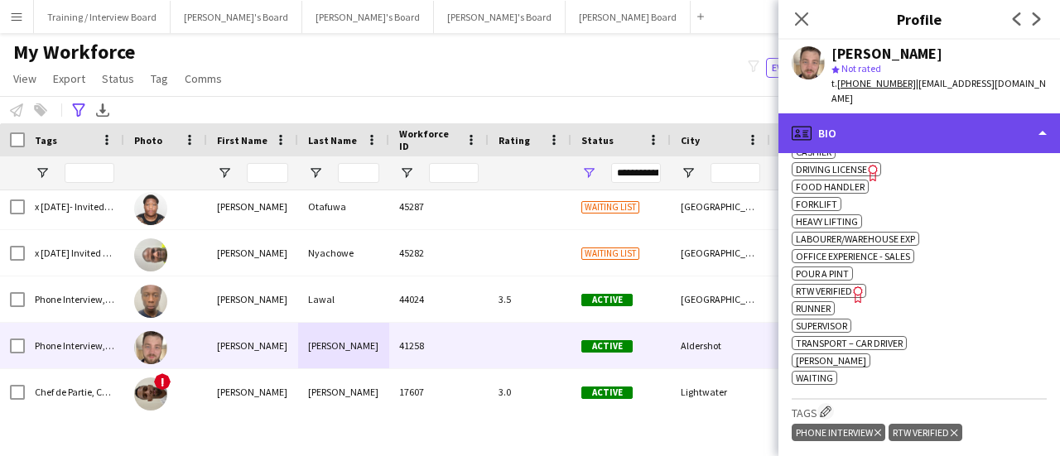
click at [911, 113] on div "profile Bio" at bounding box center [920, 133] width 282 height 40
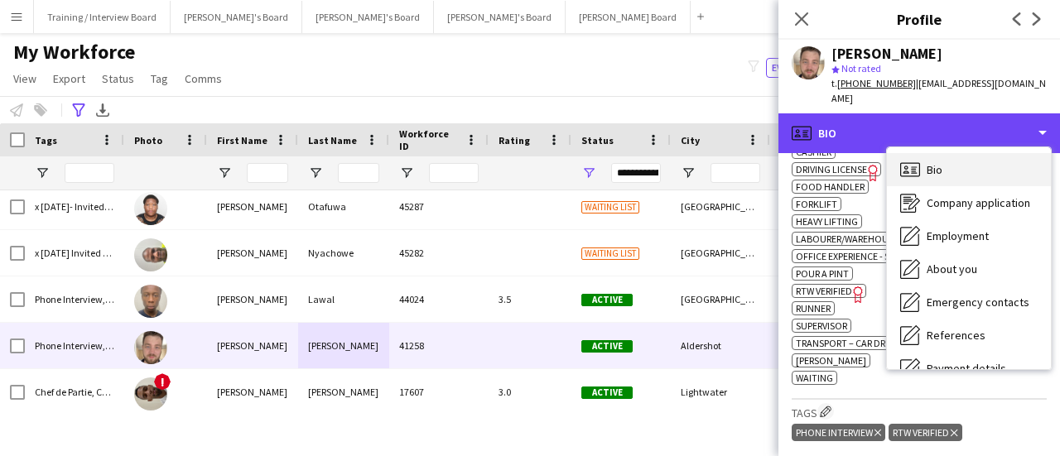
scroll to position [0, 0]
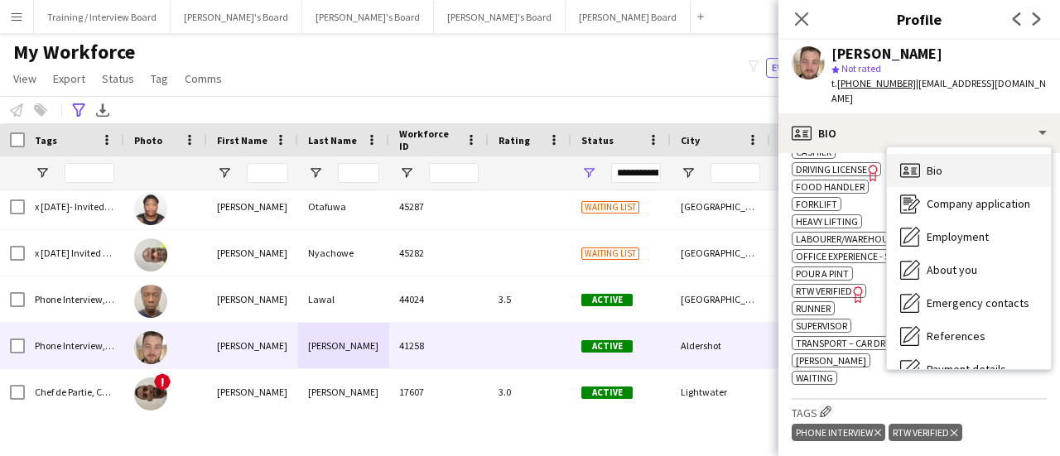
click at [963, 154] on div "Bio Bio" at bounding box center [969, 170] width 164 height 33
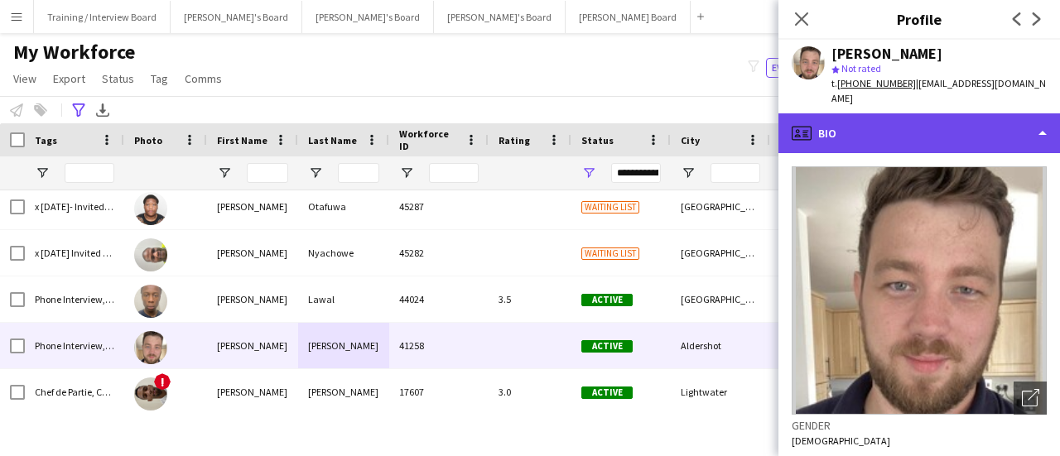
click at [980, 118] on div "profile Bio" at bounding box center [920, 133] width 282 height 40
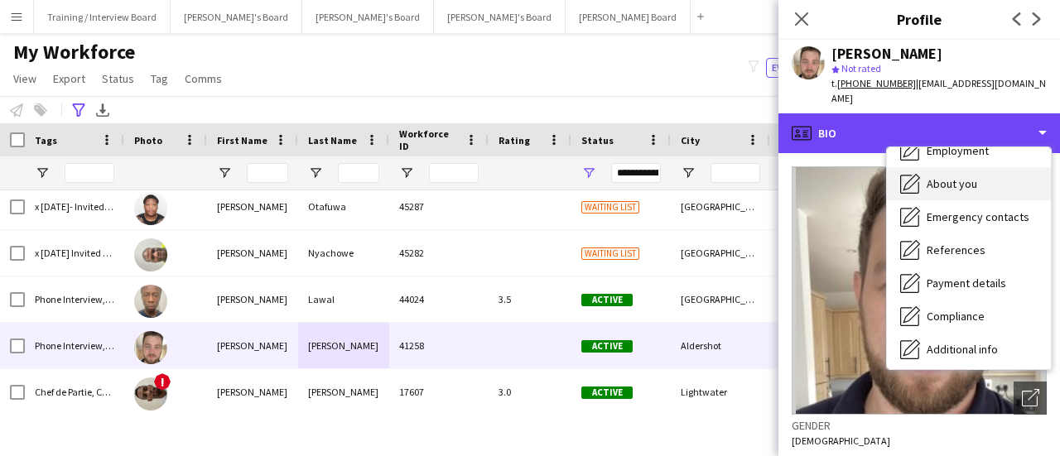
scroll to position [166, 0]
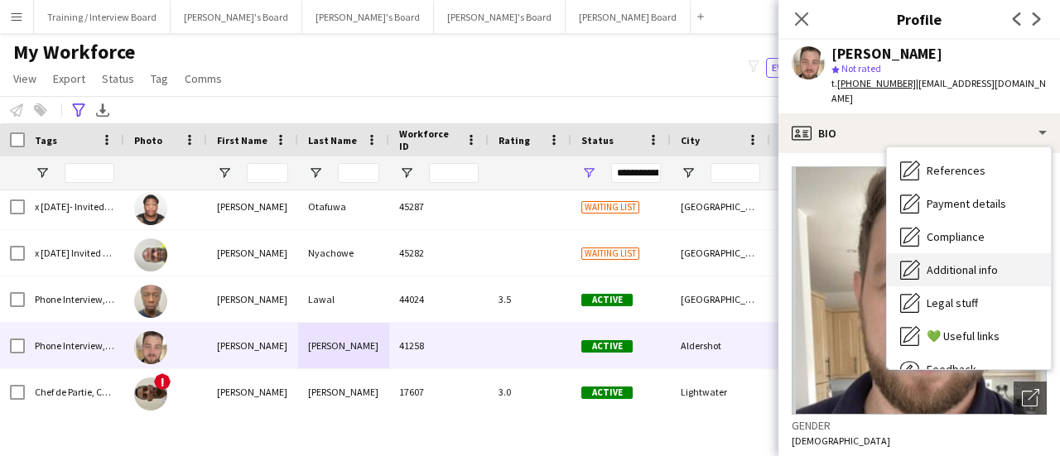
click at [964, 263] on span "Additional info" at bounding box center [962, 270] width 71 height 15
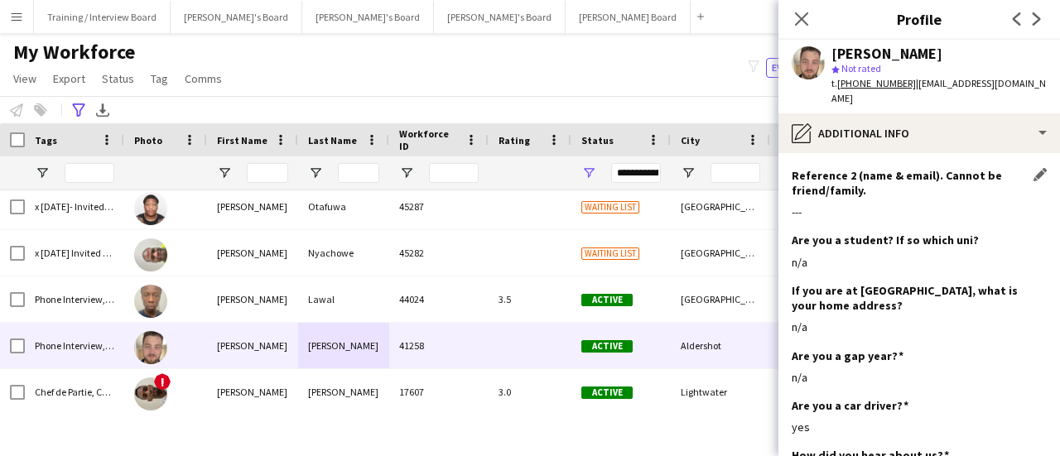
scroll to position [580, 0]
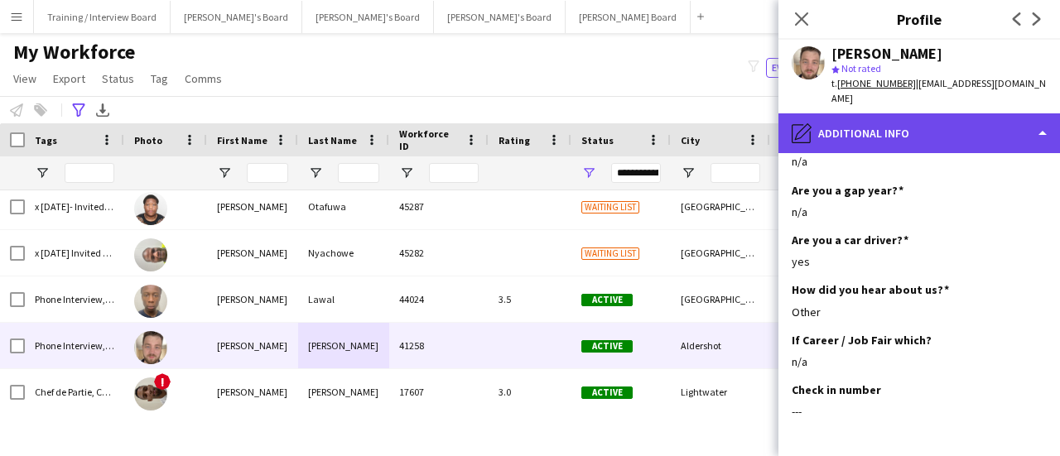
click at [996, 117] on div "pencil4 Additional info" at bounding box center [920, 133] width 282 height 40
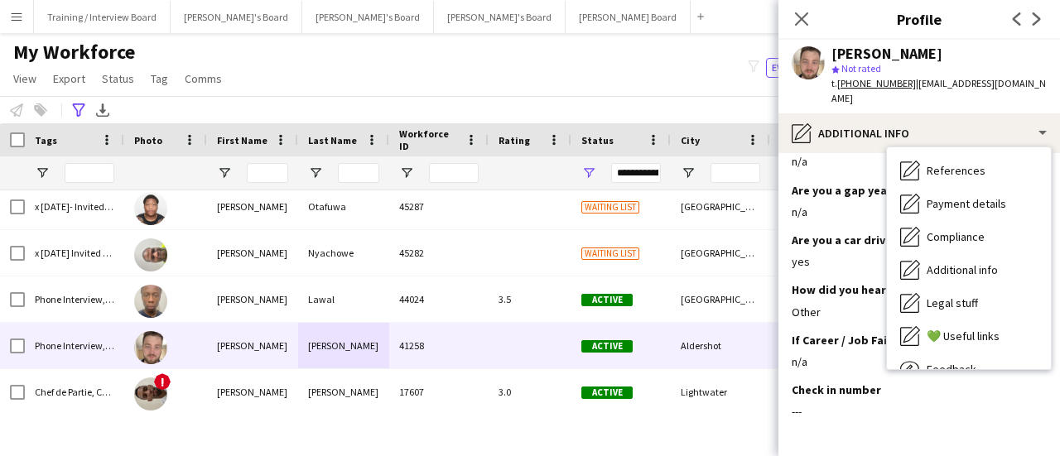
click at [813, 23] on div "Close pop-in" at bounding box center [802, 19] width 46 height 38
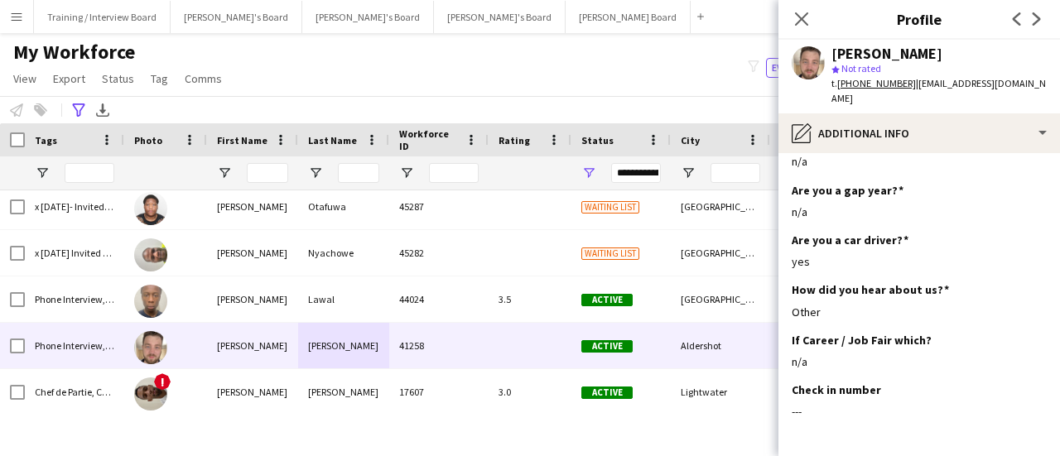
click at [810, 22] on app-icon "Close pop-in" at bounding box center [802, 19] width 20 height 20
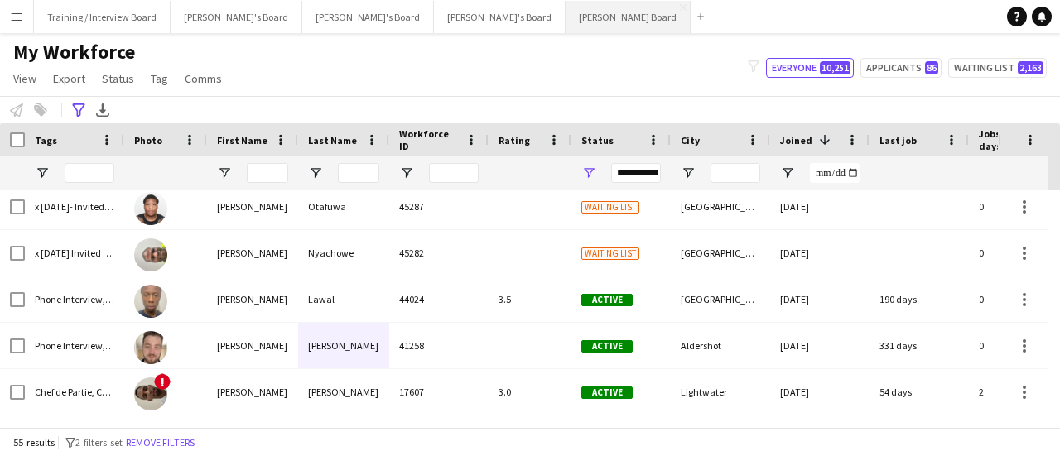
click at [566, 27] on button "[PERSON_NAME] Board Close" at bounding box center [628, 17] width 125 height 32
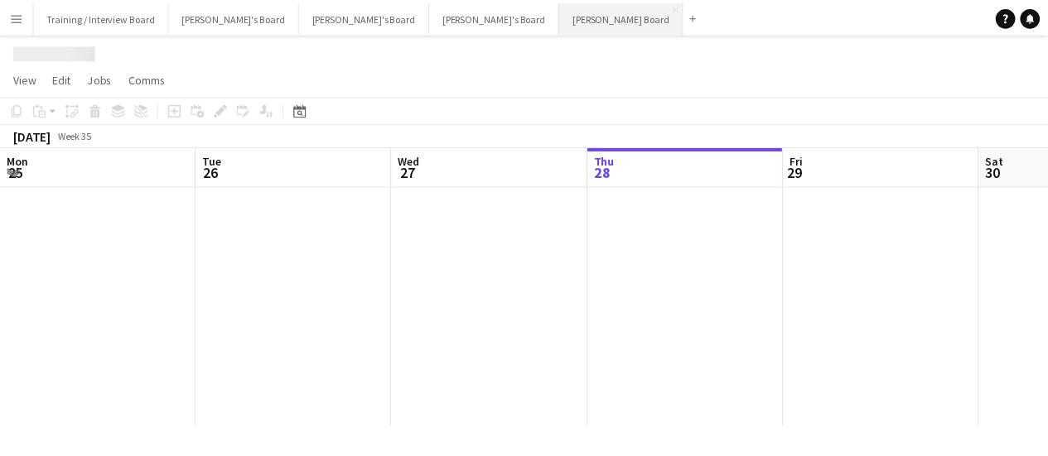
scroll to position [0, 396]
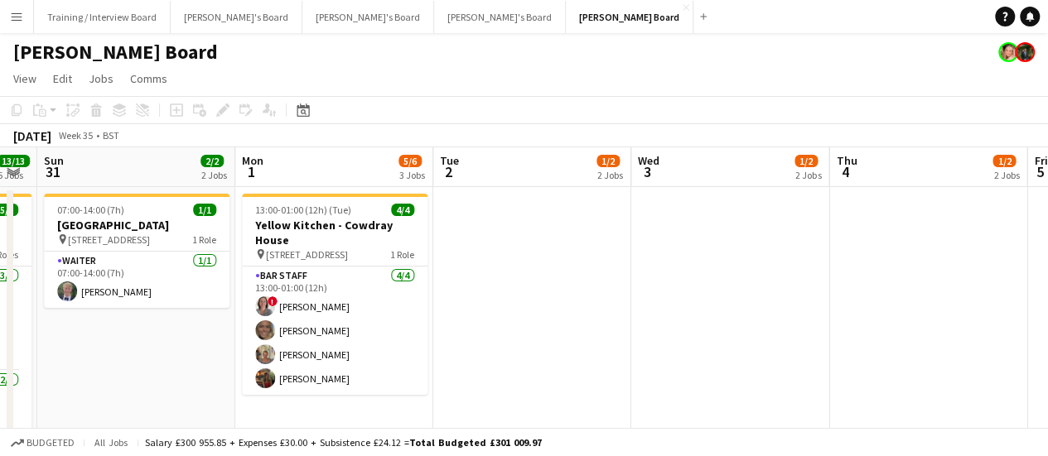
drag, startPoint x: 852, startPoint y: 329, endPoint x: 658, endPoint y: 327, distance: 194.7
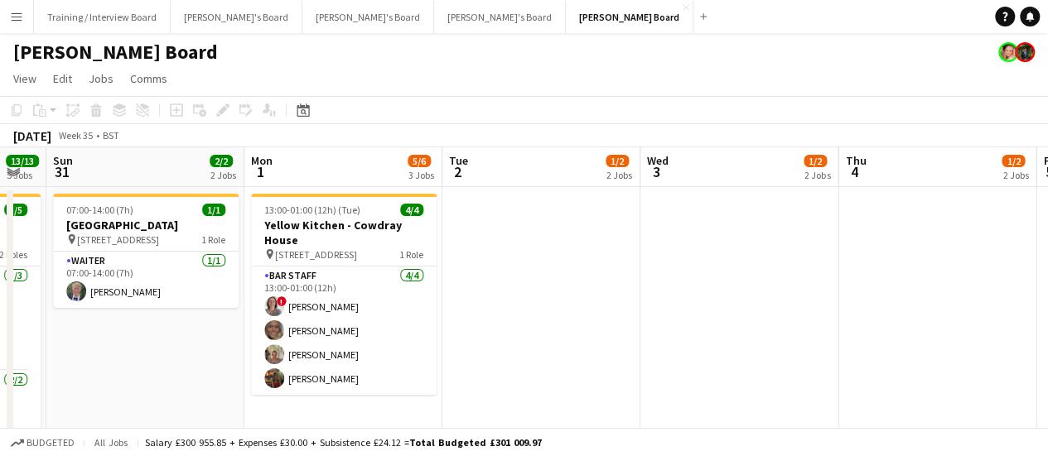
scroll to position [15, 0]
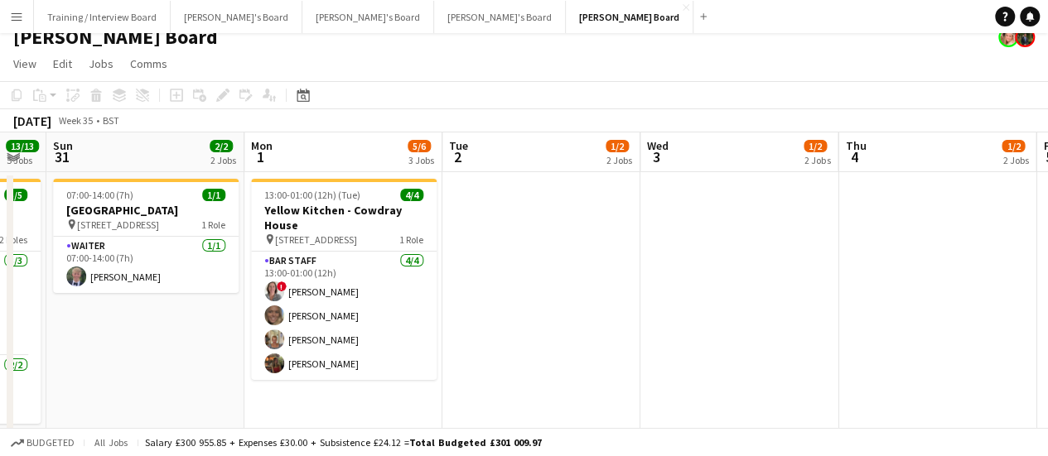
drag, startPoint x: 949, startPoint y: 302, endPoint x: 340, endPoint y: 239, distance: 612.9
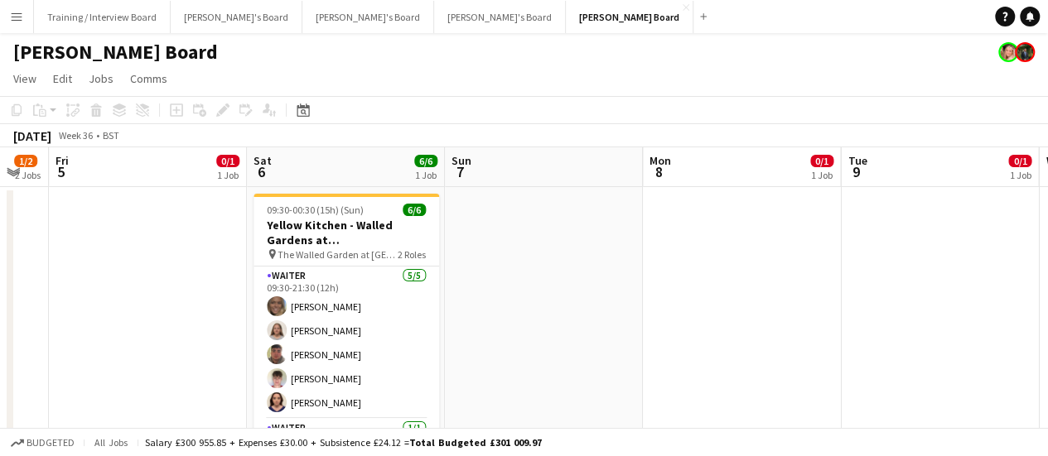
drag, startPoint x: 820, startPoint y: 287, endPoint x: 577, endPoint y: 270, distance: 244.2
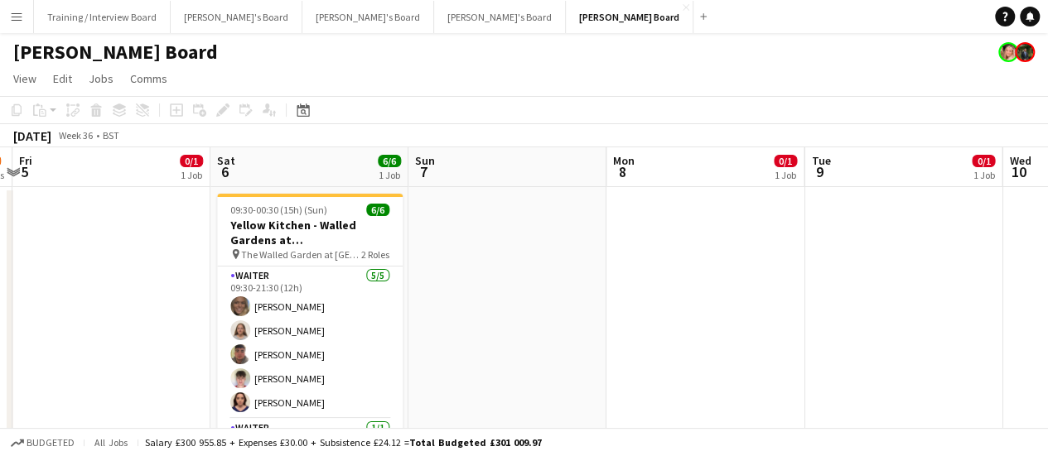
drag, startPoint x: 828, startPoint y: 263, endPoint x: 229, endPoint y: 220, distance: 600.5
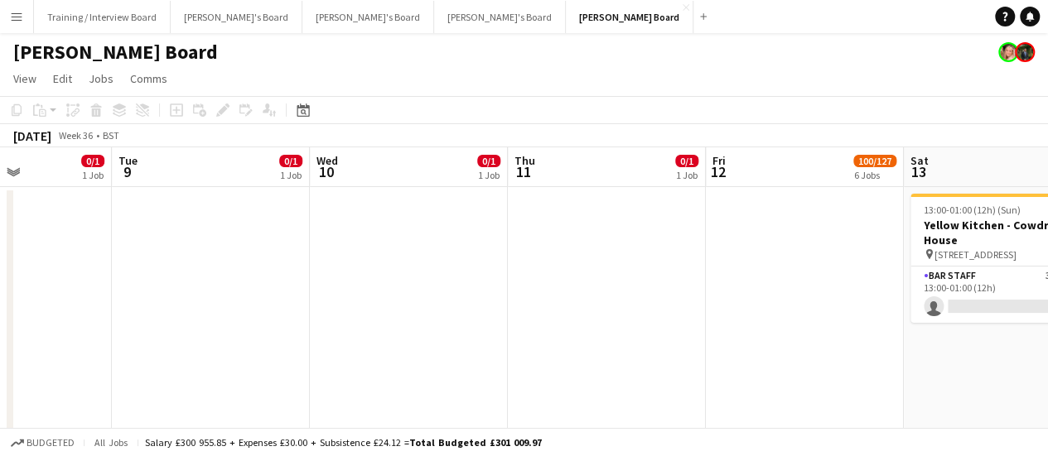
drag, startPoint x: 621, startPoint y: 214, endPoint x: 789, endPoint y: 299, distance: 187.8
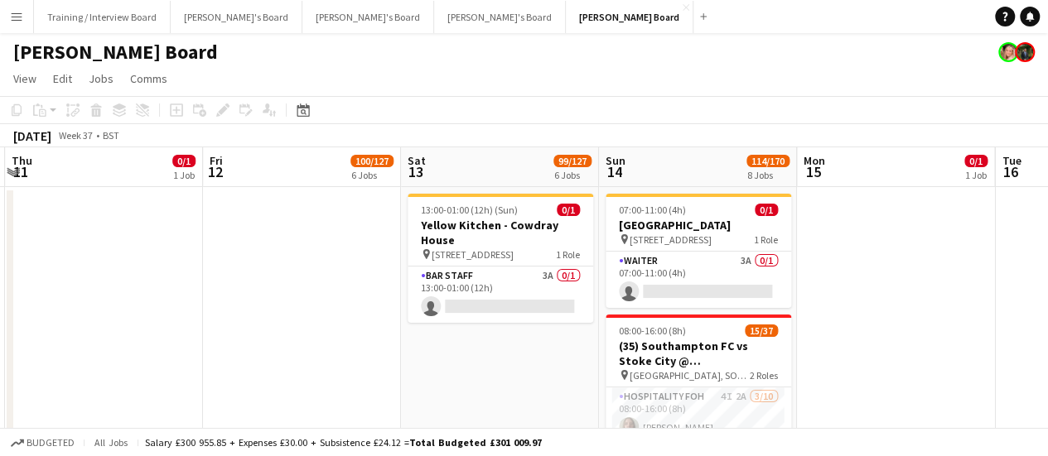
drag, startPoint x: 833, startPoint y: 246, endPoint x: 767, endPoint y: 258, distance: 67.4
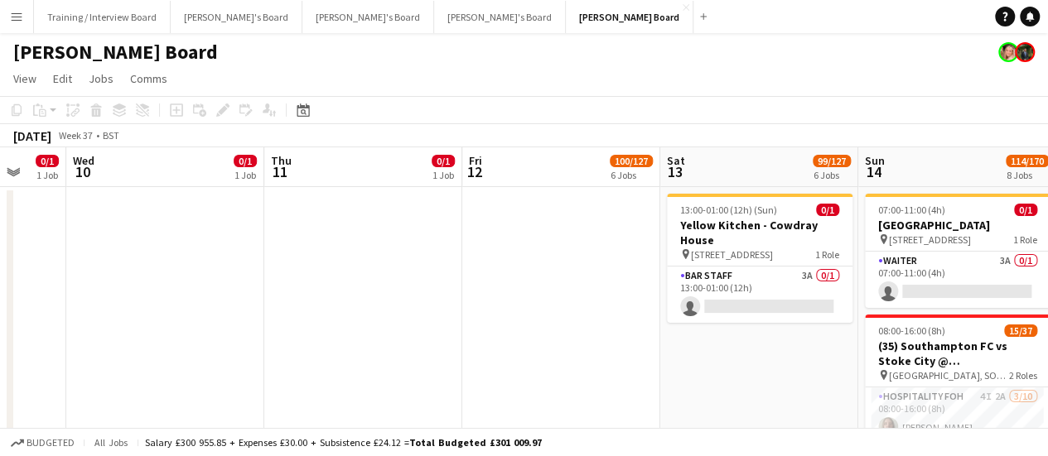
drag, startPoint x: 492, startPoint y: 313, endPoint x: 538, endPoint y: 326, distance: 47.2
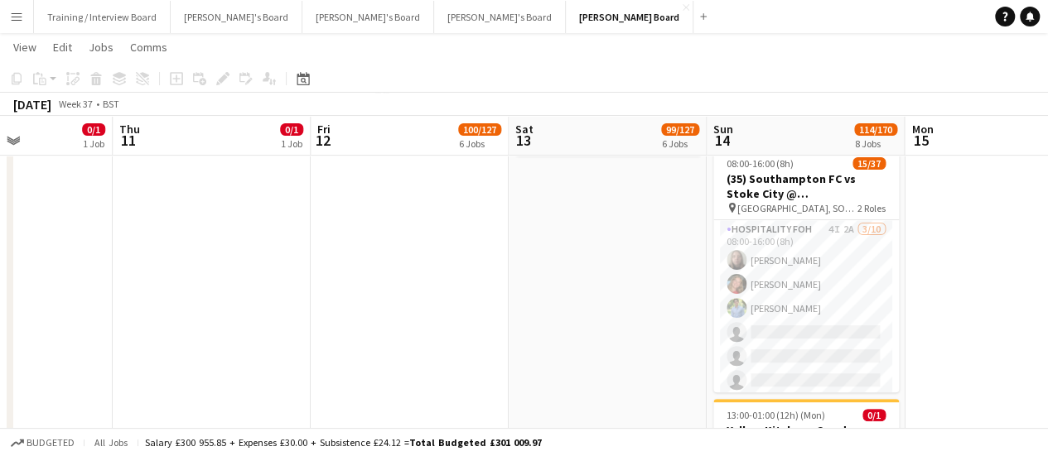
scroll to position [0, 781]
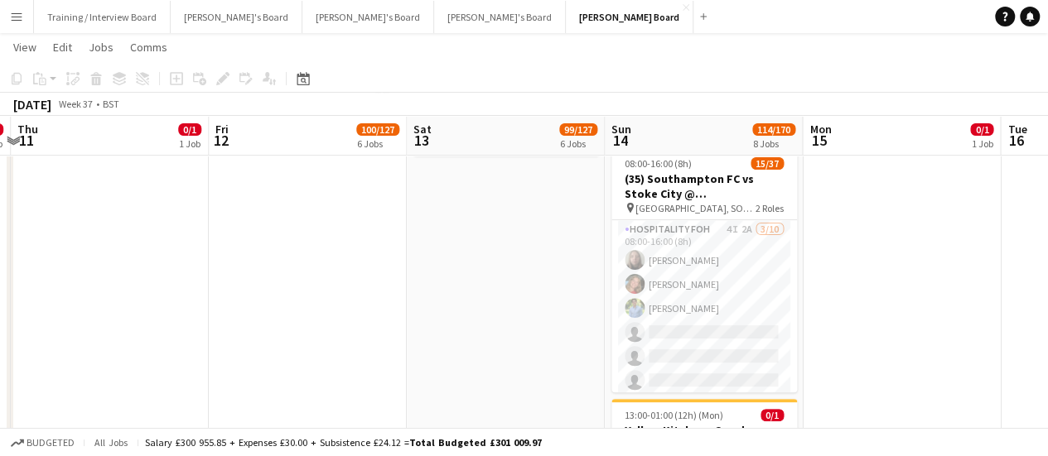
drag, startPoint x: 744, startPoint y: 379, endPoint x: 469, endPoint y: 347, distance: 276.8
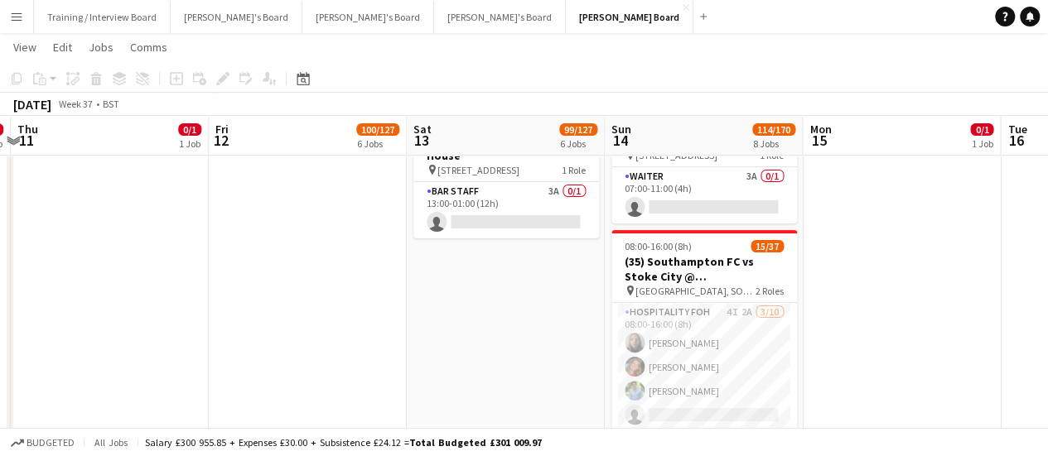
scroll to position [0, 726]
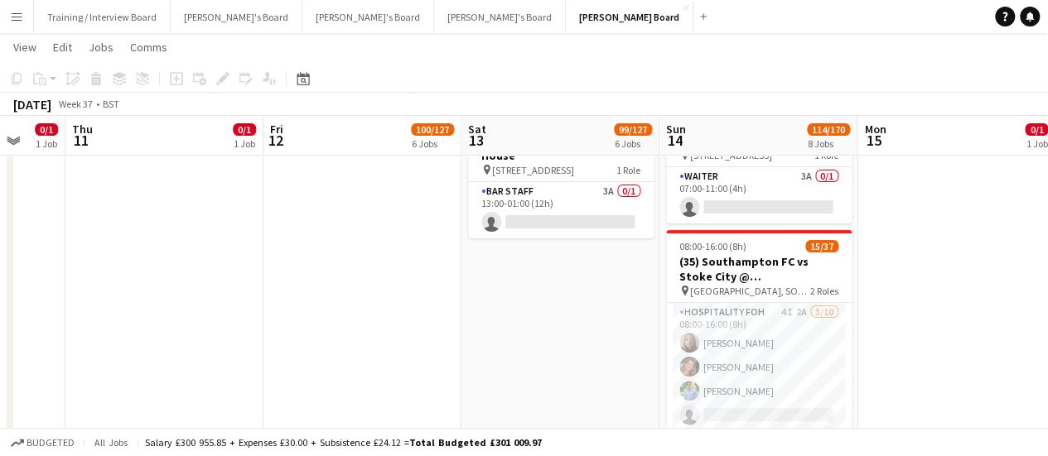
drag, startPoint x: 920, startPoint y: 313, endPoint x: 948, endPoint y: 312, distance: 28.2
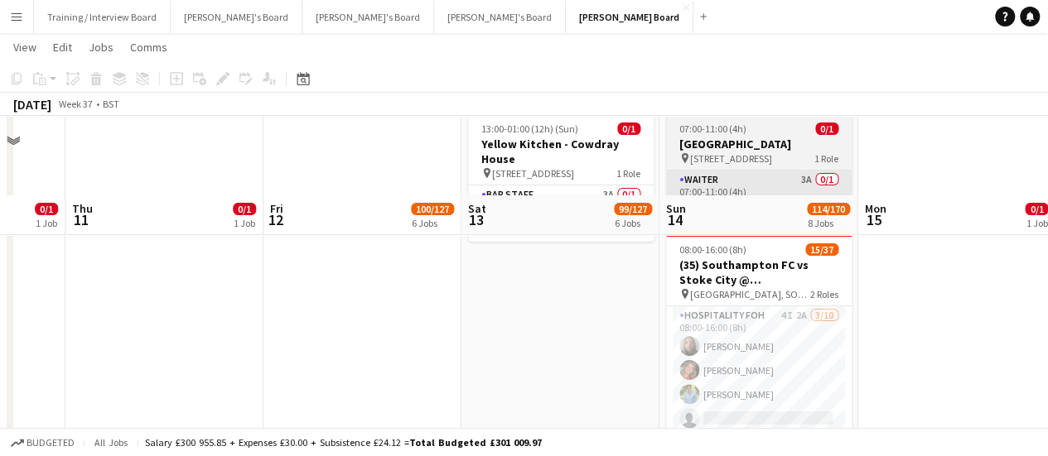
scroll to position [0, 0]
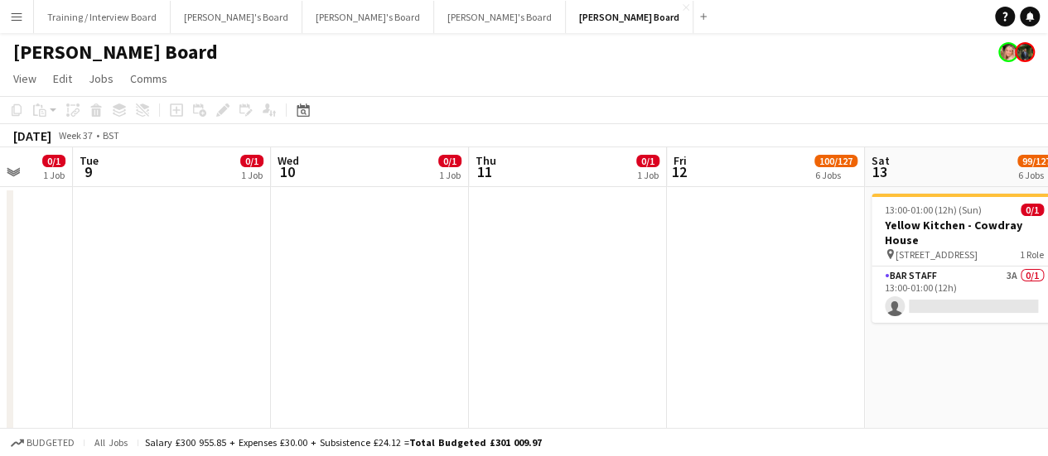
drag, startPoint x: 391, startPoint y: 250, endPoint x: 674, endPoint y: 278, distance: 284.7
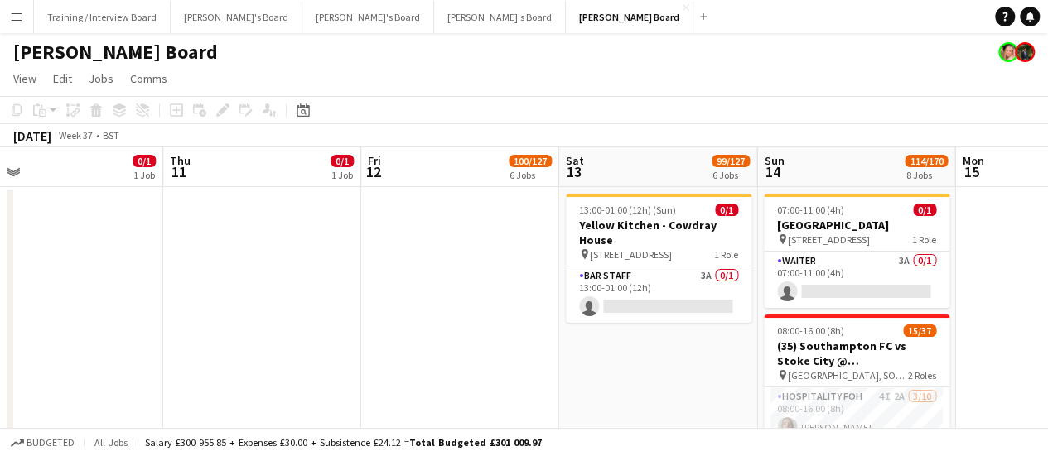
drag, startPoint x: 573, startPoint y: 263, endPoint x: 99, endPoint y: 244, distance: 474.2
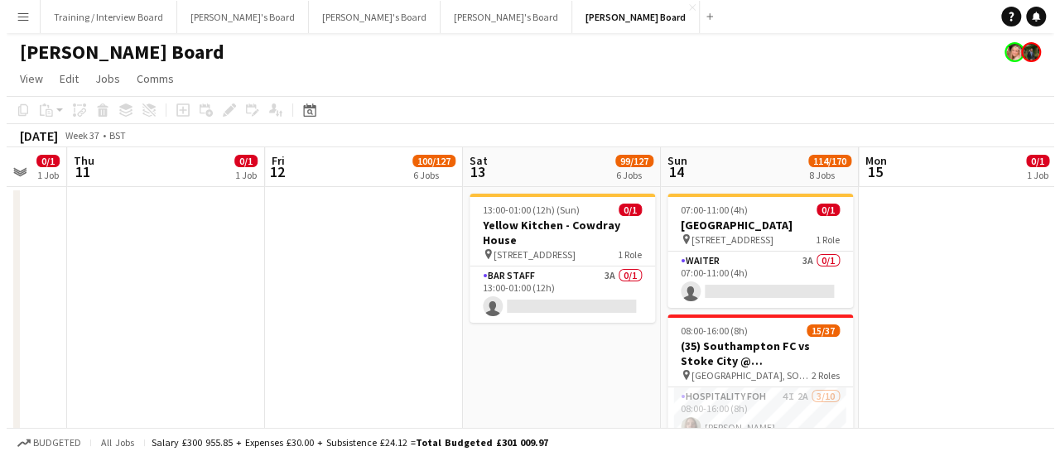
scroll to position [0, 495]
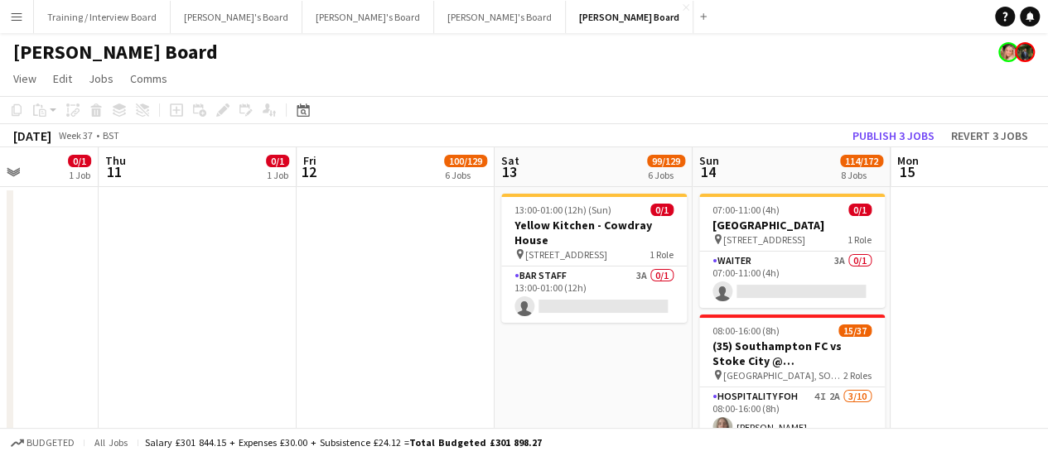
click at [1, 19] on button "Menu" at bounding box center [16, 16] width 33 height 33
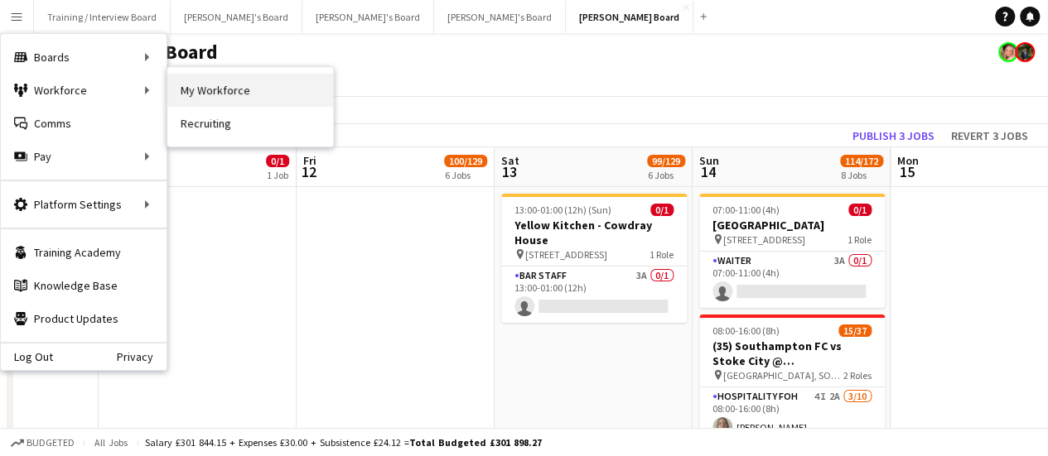
click at [239, 90] on link "My Workforce" at bounding box center [250, 90] width 166 height 33
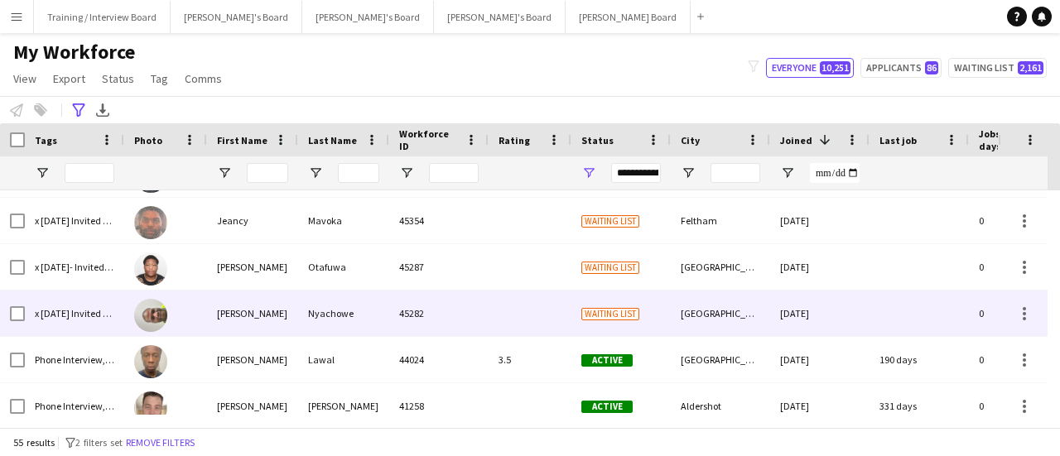
scroll to position [2324, 0]
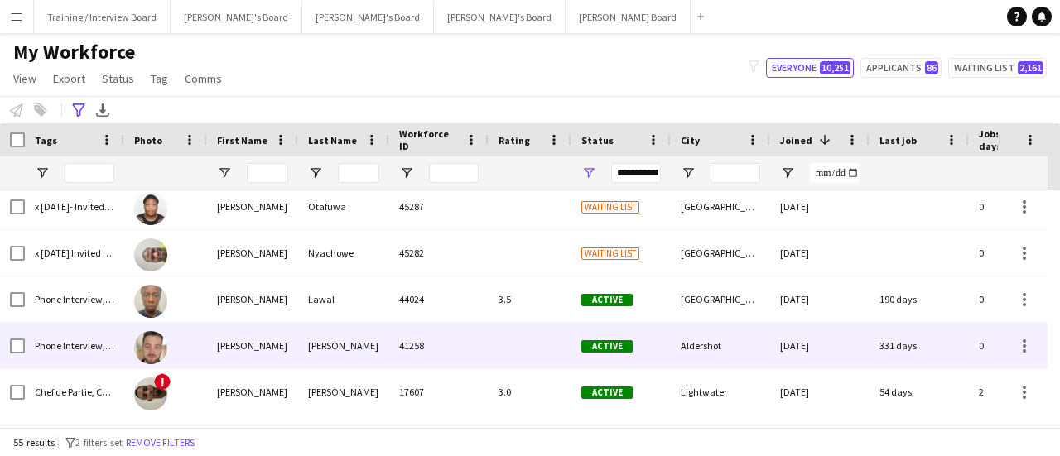
click at [285, 332] on div "[PERSON_NAME]" at bounding box center [252, 346] width 91 height 46
